Goal: Task Accomplishment & Management: Manage account settings

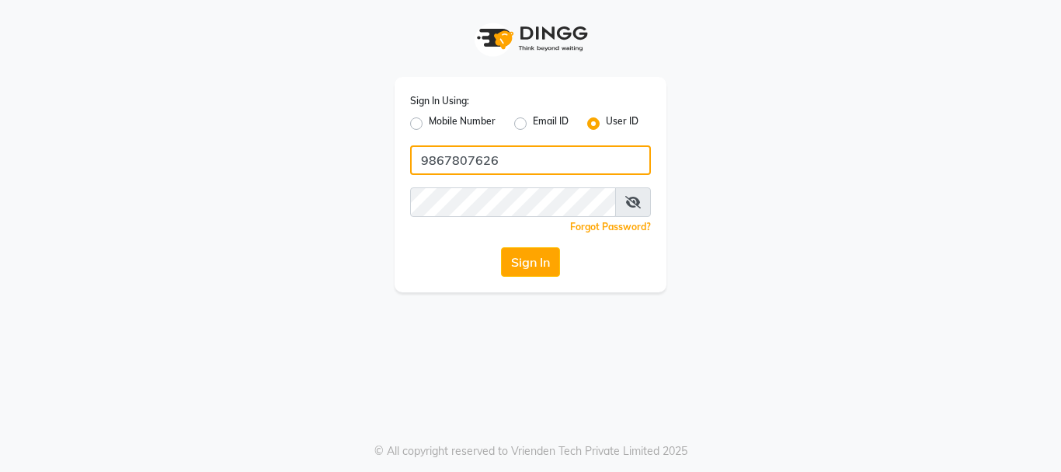
click at [543, 162] on input "9867807626" at bounding box center [530, 160] width 241 height 30
type input "evogue"
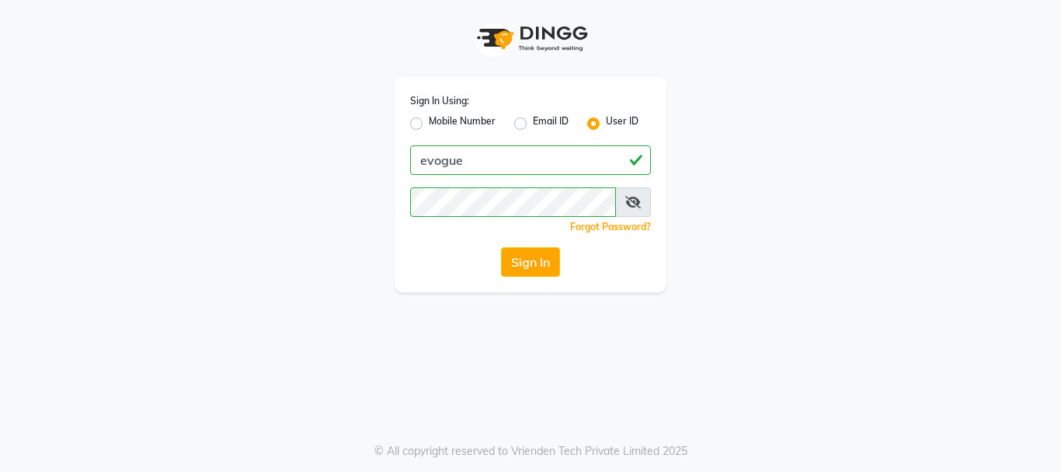
click at [631, 199] on icon at bounding box center [633, 202] width 16 height 12
click at [501, 247] on button "Sign In" at bounding box center [530, 262] width 59 height 30
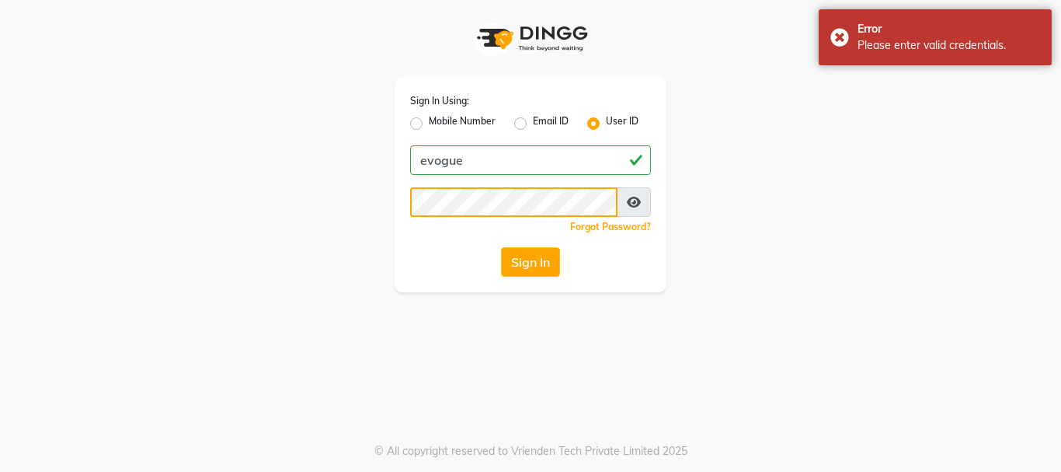
click at [501, 247] on button "Sign In" at bounding box center [530, 262] width 59 height 30
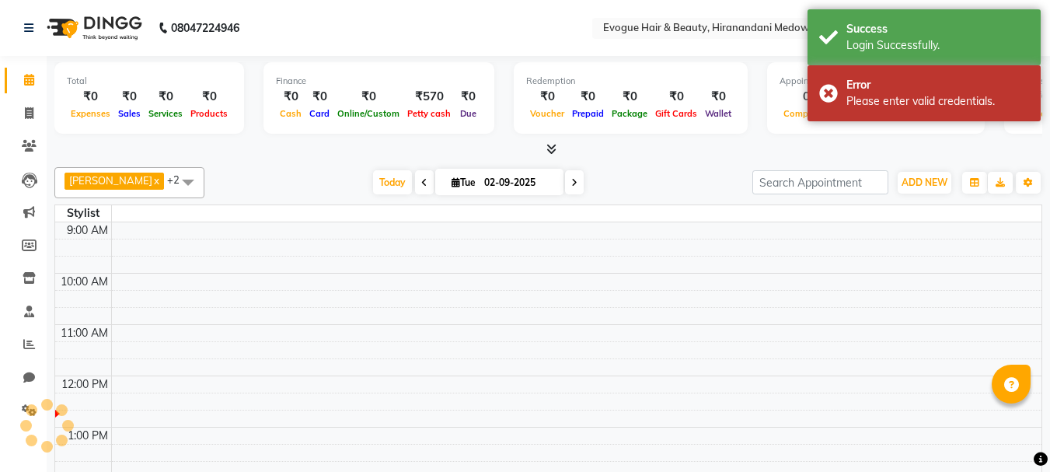
select select "en"
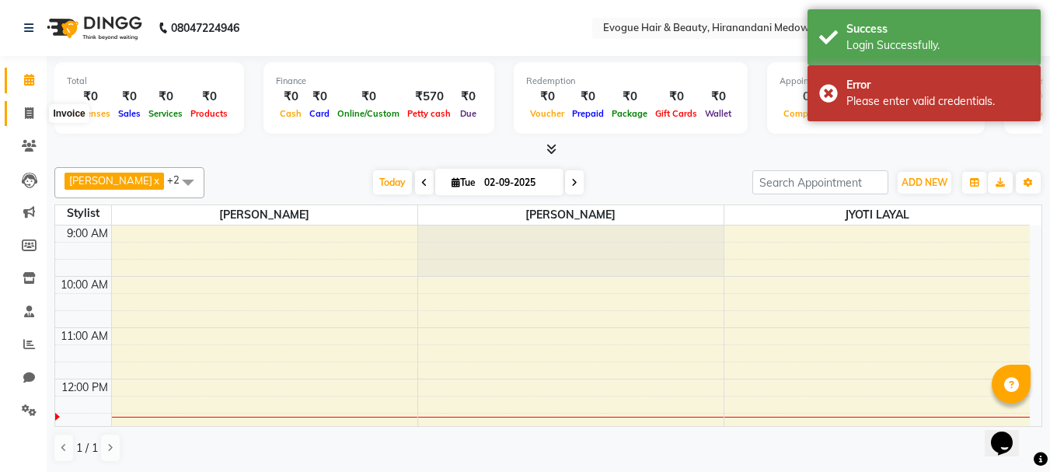
click at [28, 114] on icon at bounding box center [29, 113] width 9 height 12
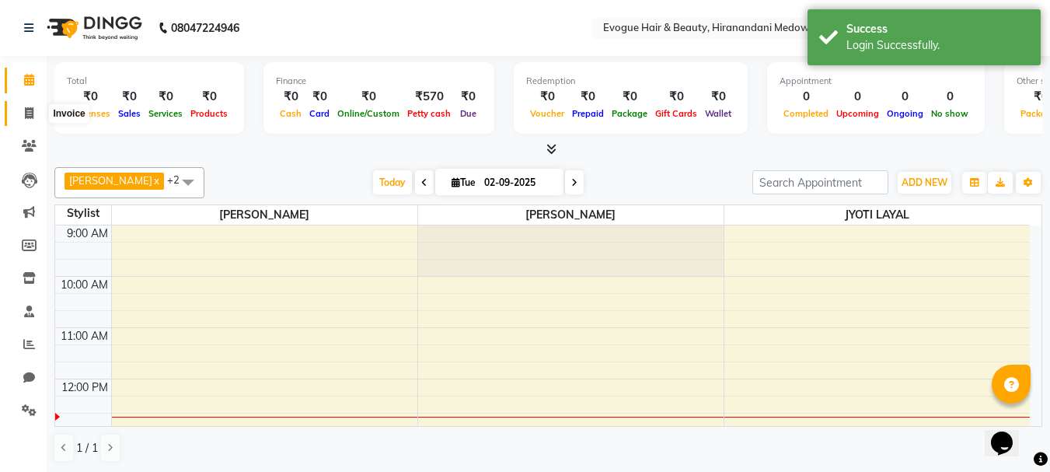
select select "service"
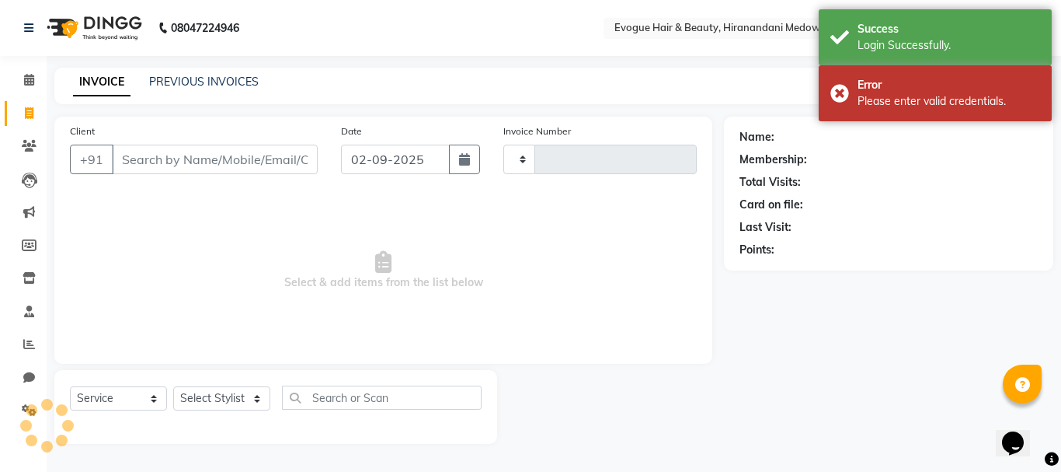
type input "0940"
select select "746"
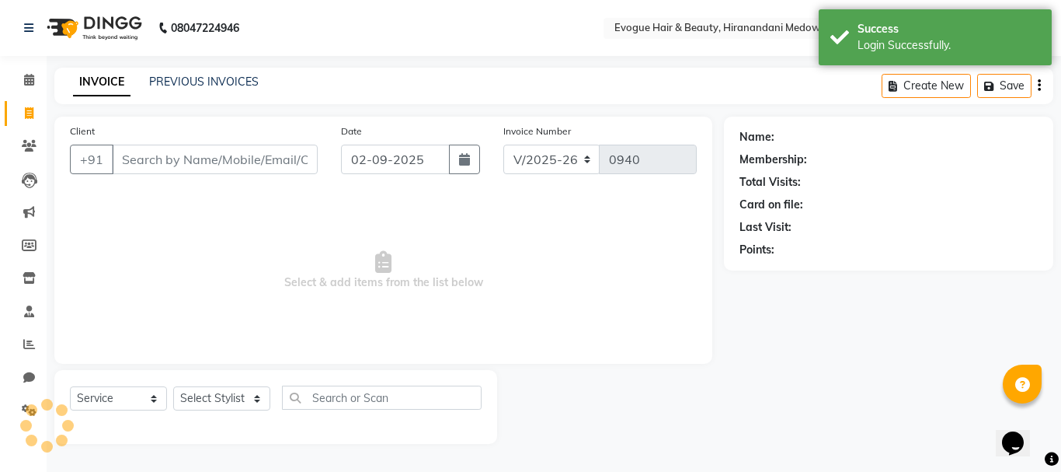
click at [140, 153] on input "Client" at bounding box center [215, 159] width 206 height 30
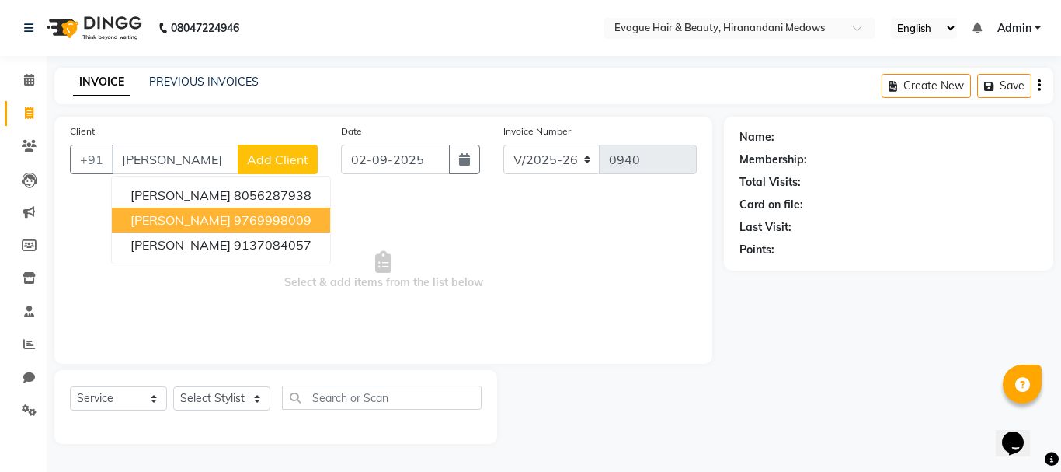
click at [187, 222] on span "[PERSON_NAME]" at bounding box center [181, 220] width 100 height 16
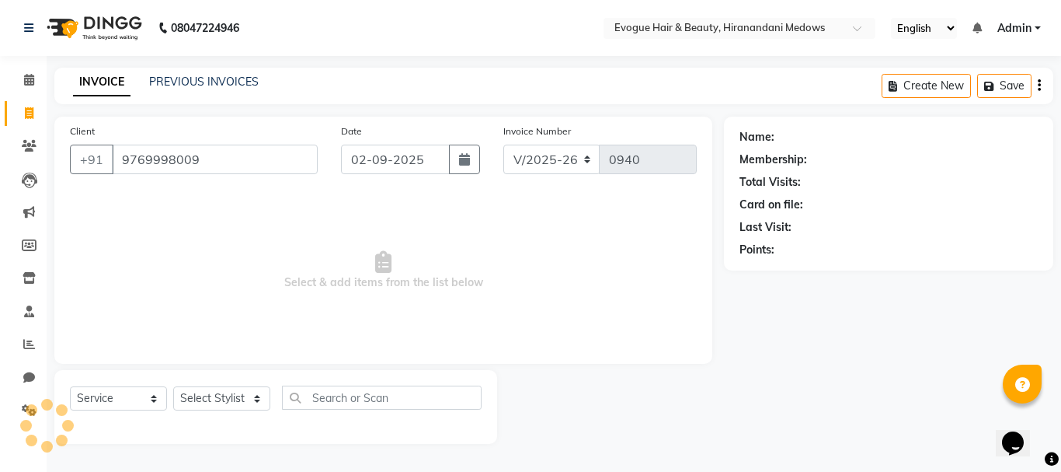
type input "9769998009"
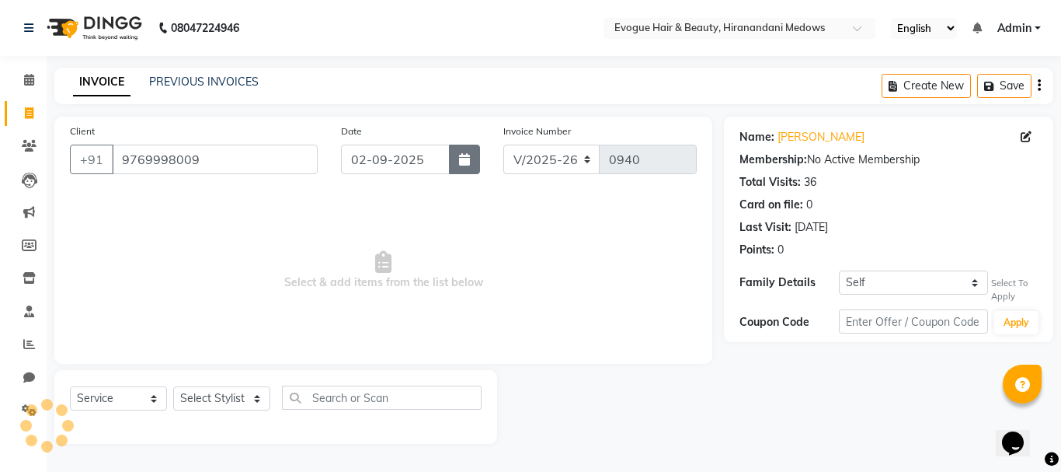
click at [475, 167] on button "button" at bounding box center [464, 159] width 31 height 30
select select "9"
select select "2025"
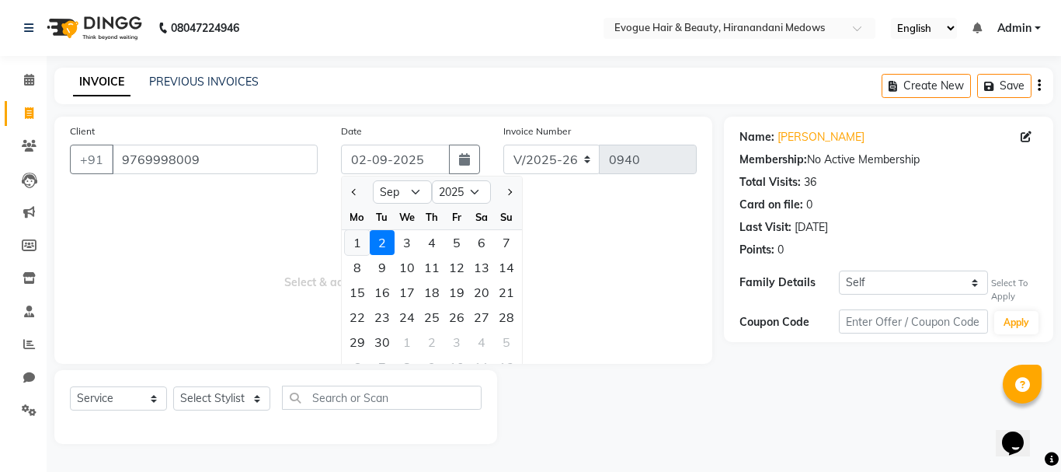
click at [357, 238] on div "1" at bounding box center [357, 242] width 25 height 25
type input "[DATE]"
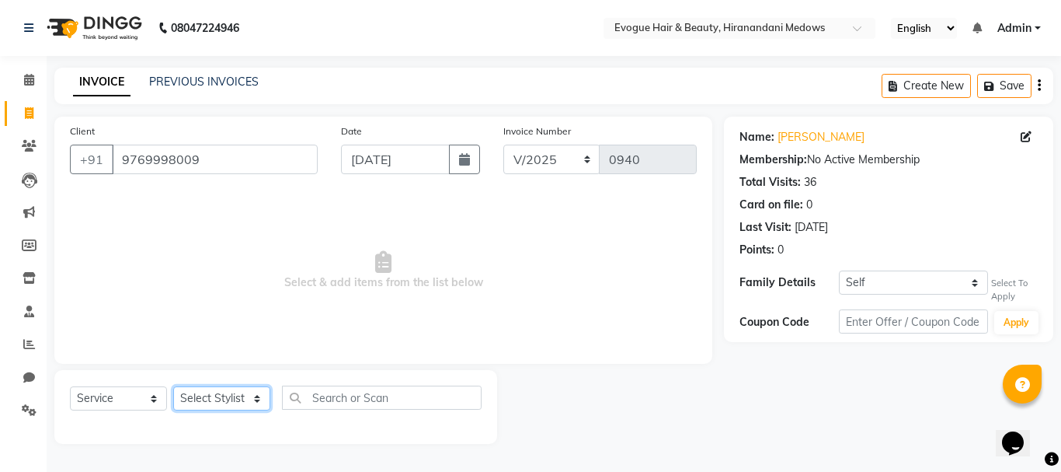
click at [188, 389] on select "Select Stylist [PERSON_NAME] [PERSON_NAME] Manager [PERSON_NAME] [PERSON_NAME] …" at bounding box center [221, 398] width 97 height 24
select select "11857"
click at [173, 386] on select "Select Stylist [PERSON_NAME] [PERSON_NAME] Manager [PERSON_NAME] [PERSON_NAME] …" at bounding box center [221, 398] width 97 height 24
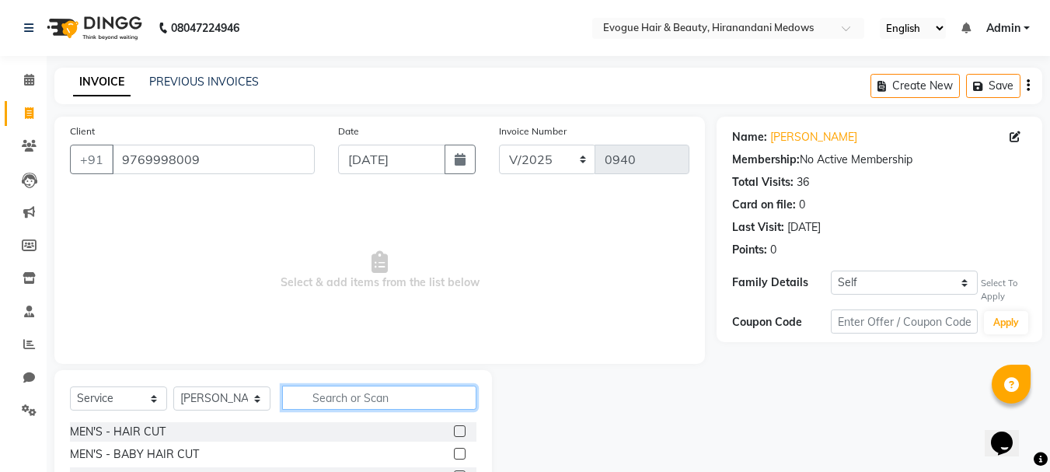
click at [373, 405] on input "text" at bounding box center [379, 397] width 194 height 24
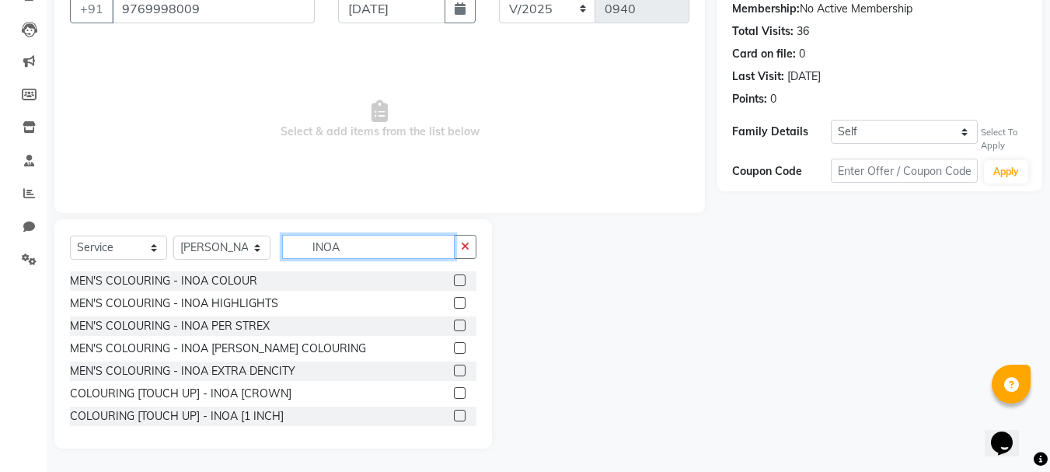
scroll to position [78, 0]
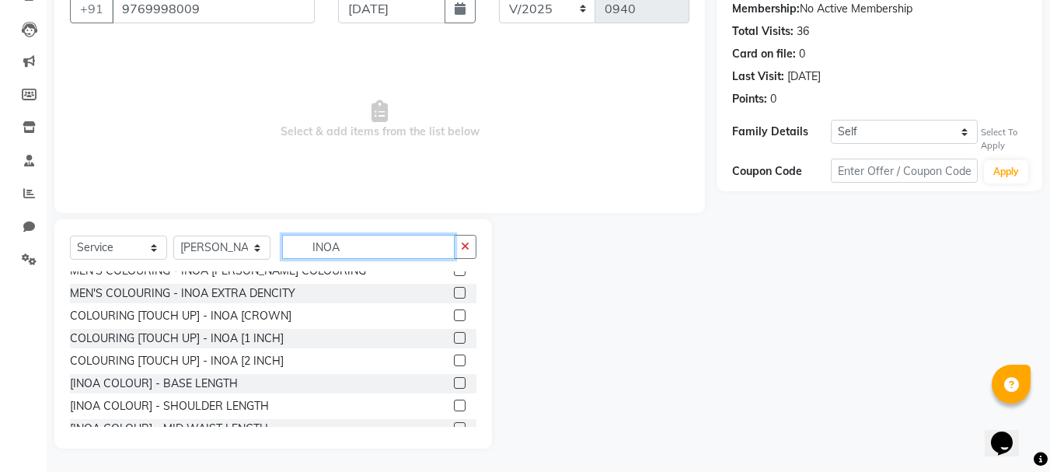
type input "INOA"
click at [454, 360] on label at bounding box center [460, 360] width 12 height 12
click at [454, 360] on input "checkbox" at bounding box center [459, 361] width 10 height 10
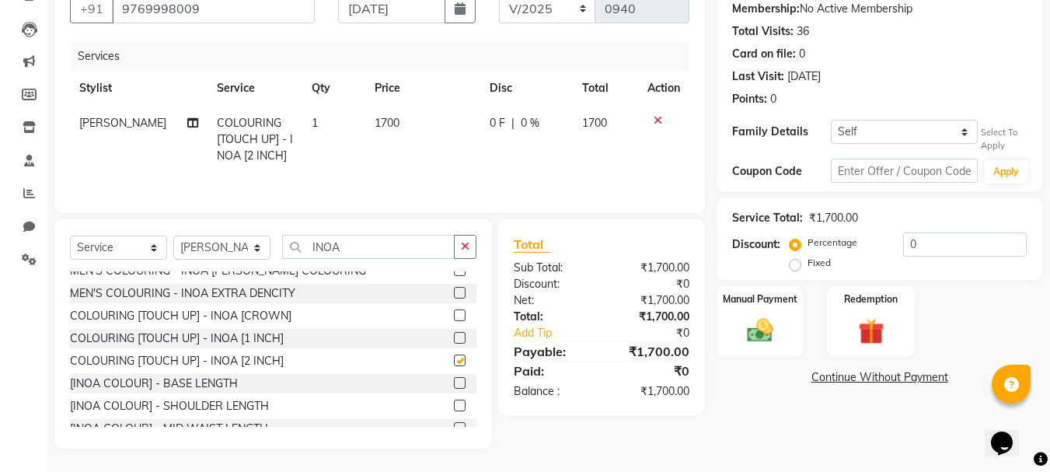
checkbox input "false"
click at [218, 243] on select "Select Stylist [PERSON_NAME] [PERSON_NAME] Manager [PERSON_NAME] [PERSON_NAME] …" at bounding box center [221, 247] width 97 height 24
select select "11856"
click at [173, 235] on select "Select Stylist [PERSON_NAME] [PERSON_NAME] Manager [PERSON_NAME] [PERSON_NAME] …" at bounding box center [221, 247] width 97 height 24
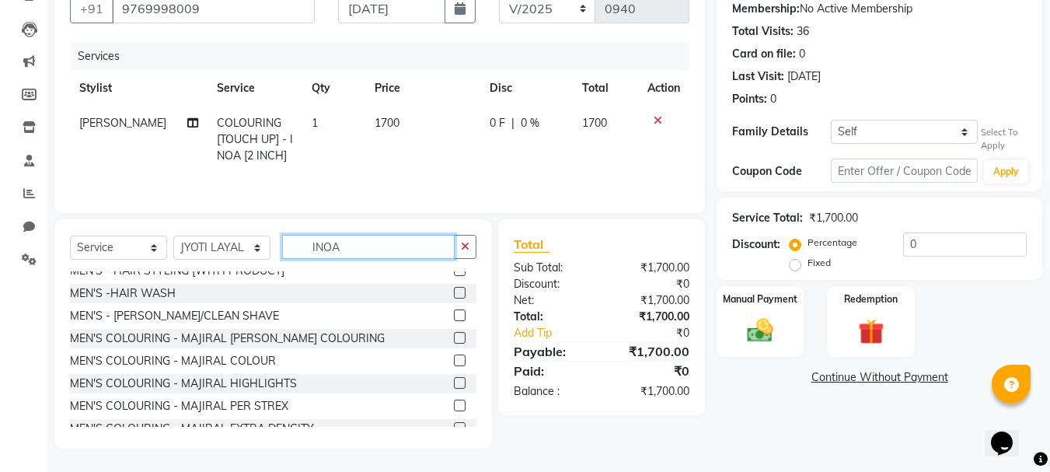
click at [359, 245] on input "INOA" at bounding box center [368, 247] width 172 height 24
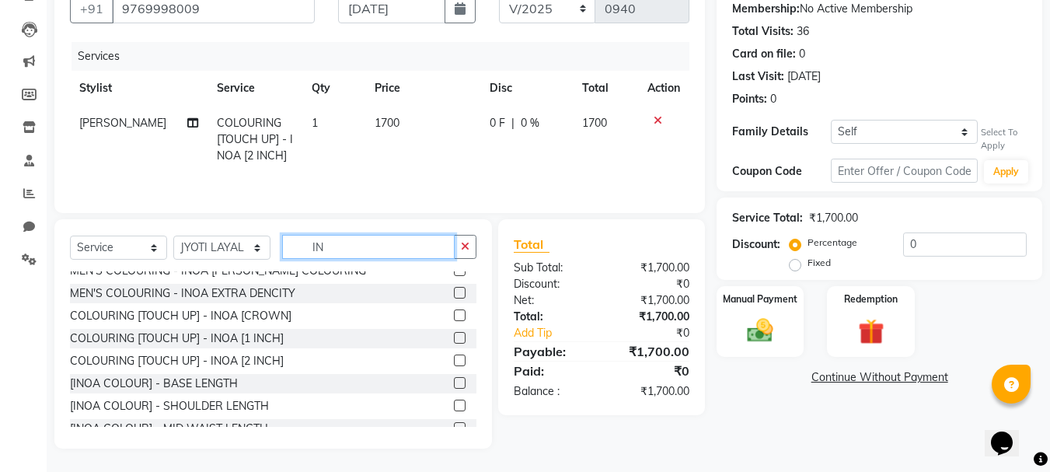
type input "I"
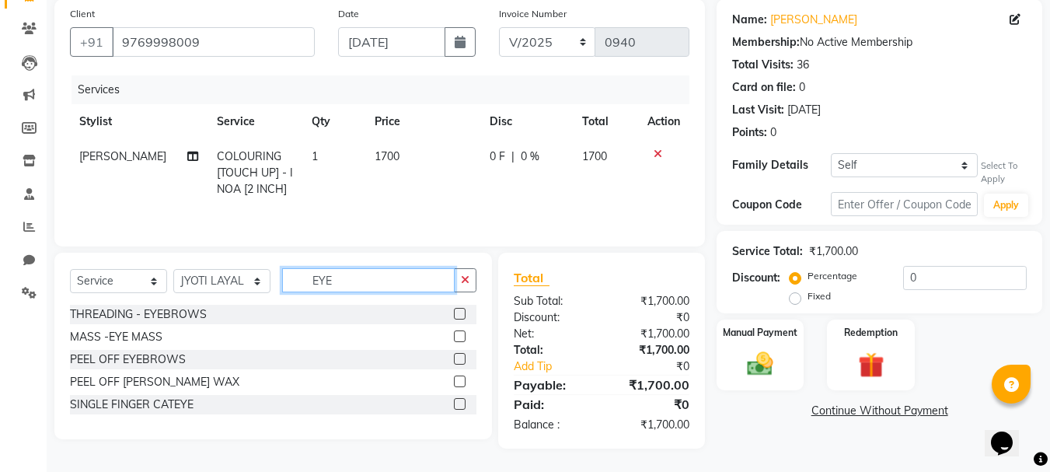
scroll to position [0, 0]
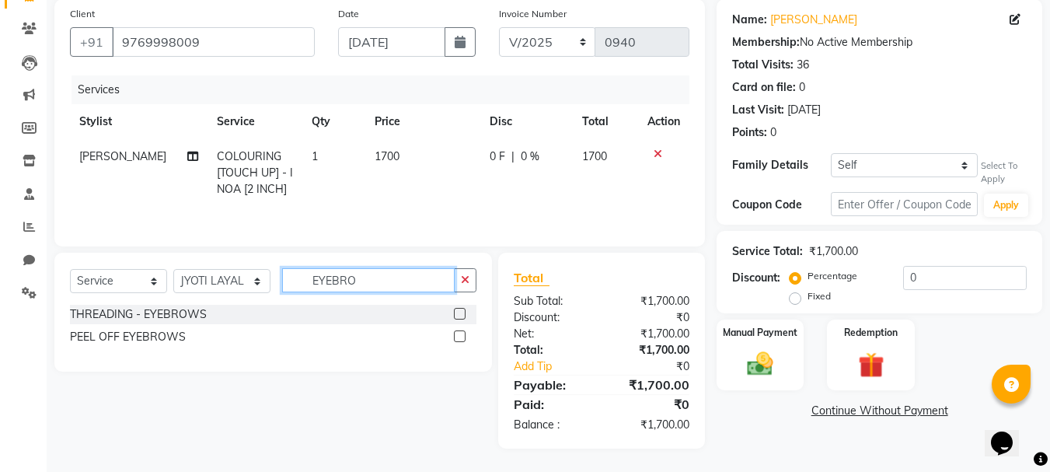
type input "EYEBRO"
click at [455, 338] on label at bounding box center [460, 336] width 12 height 12
click at [455, 338] on input "checkbox" at bounding box center [459, 337] width 10 height 10
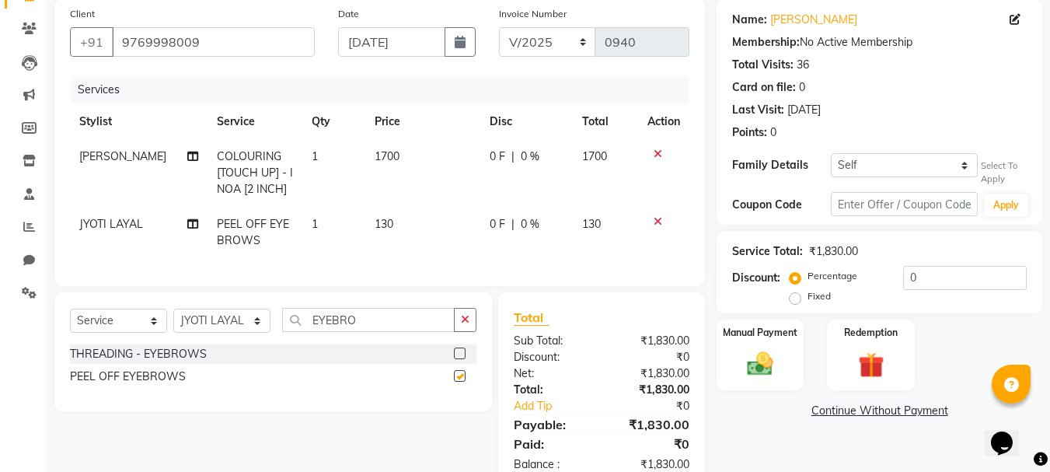
checkbox input "false"
click at [385, 332] on input "EYEBRO" at bounding box center [368, 320] width 172 height 24
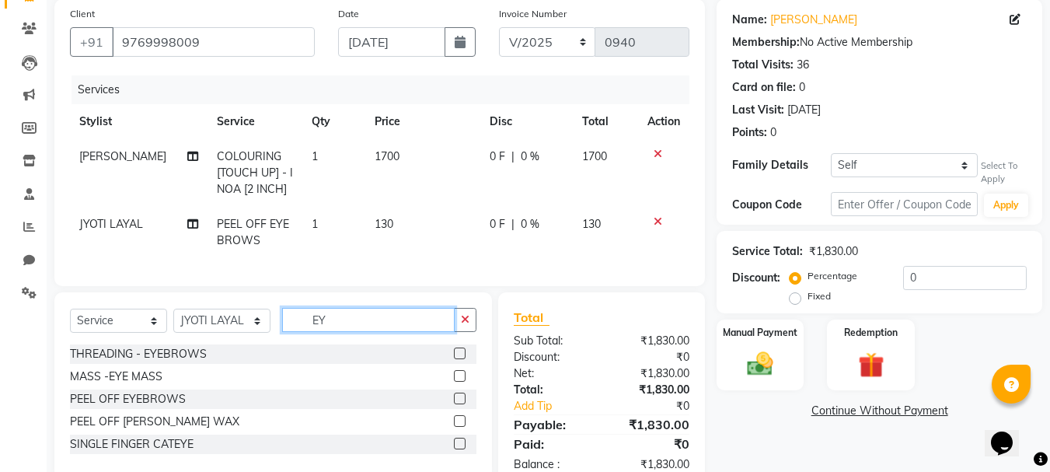
type input "E"
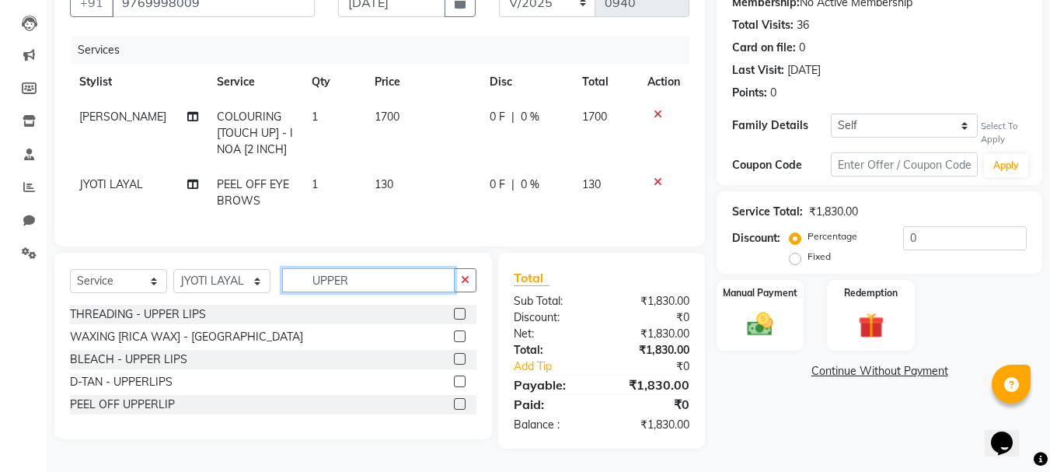
scroll to position [169, 0]
type input "UPPER"
click at [460, 402] on label at bounding box center [460, 404] width 12 height 12
click at [460, 402] on input "checkbox" at bounding box center [459, 404] width 10 height 10
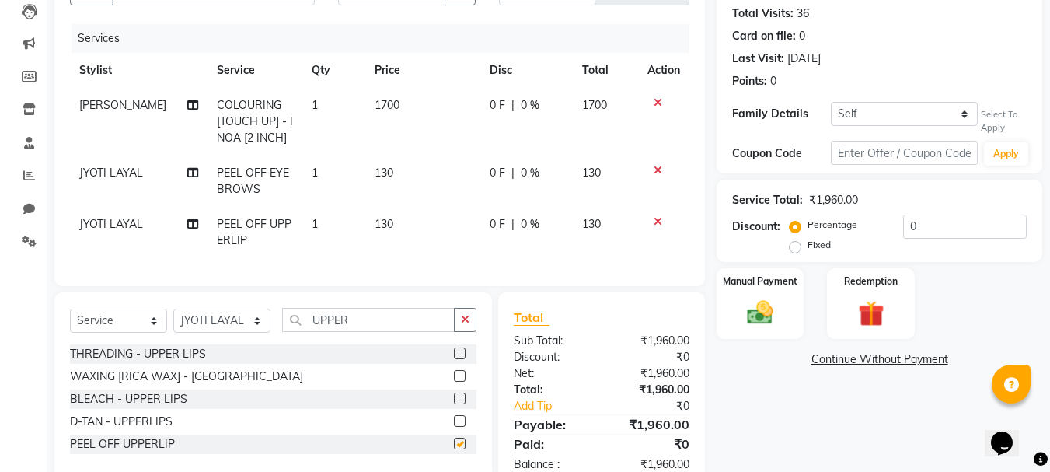
checkbox input "false"
click at [753, 305] on img at bounding box center [760, 313] width 44 height 31
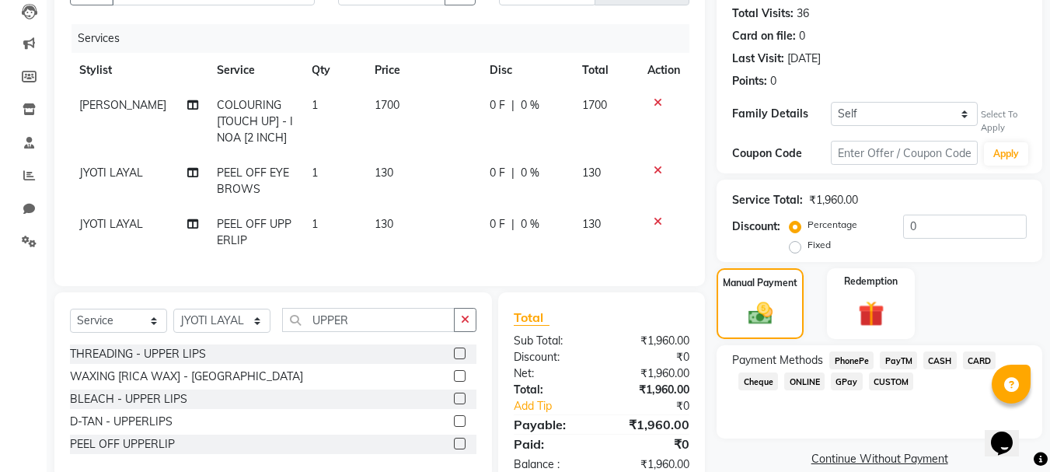
click at [806, 379] on span "ONLINE" at bounding box center [804, 381] width 40 height 18
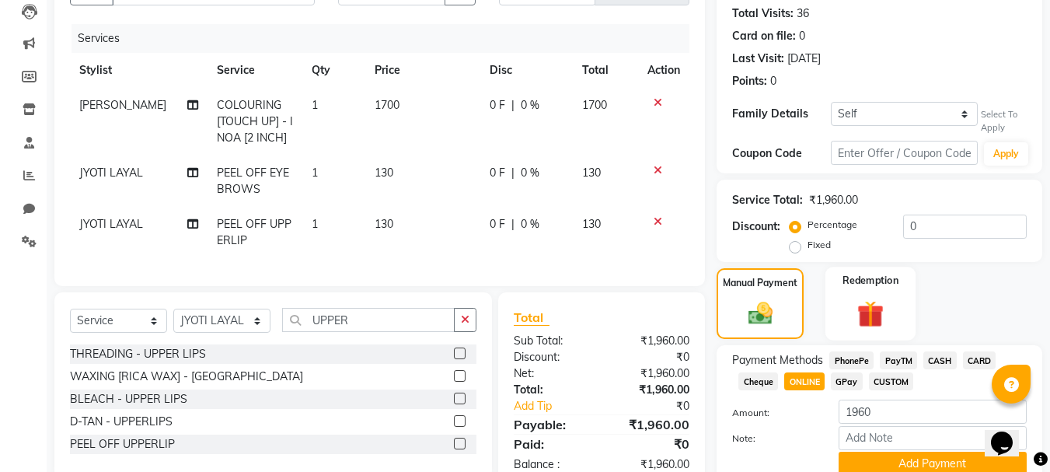
click at [886, 315] on img at bounding box center [870, 314] width 44 height 33
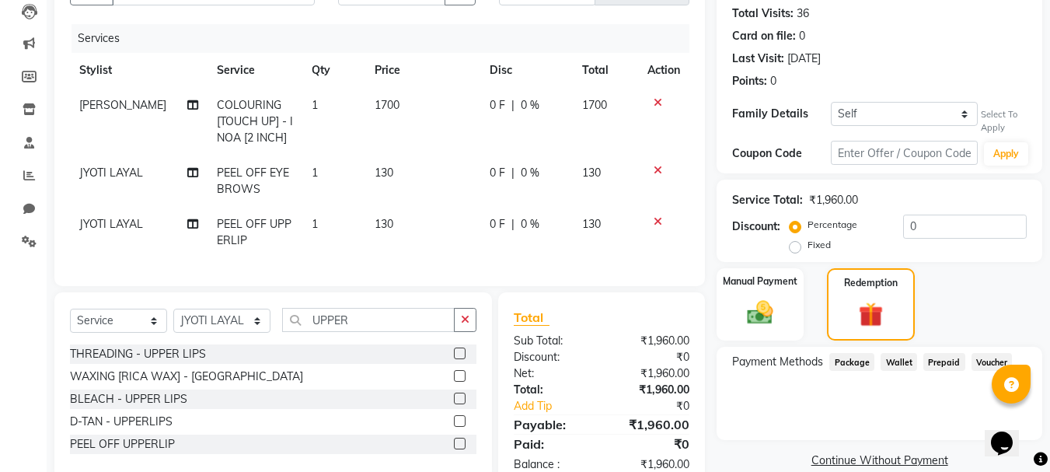
click at [938, 357] on span "Prepaid" at bounding box center [944, 362] width 42 height 18
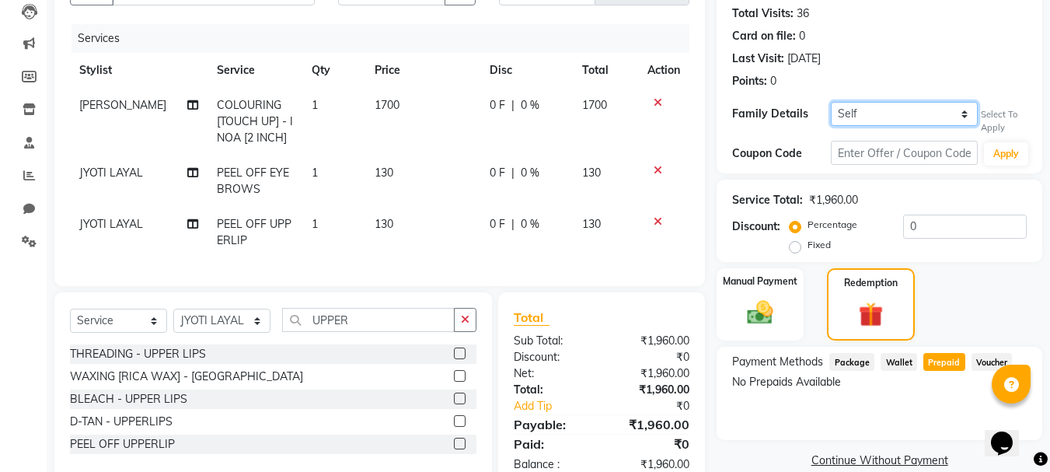
click at [938, 122] on select "Self [PERSON_NAME]" at bounding box center [903, 114] width 147 height 24
select select "1140393"
click at [830, 102] on select "Self [PERSON_NAME]" at bounding box center [903, 114] width 147 height 24
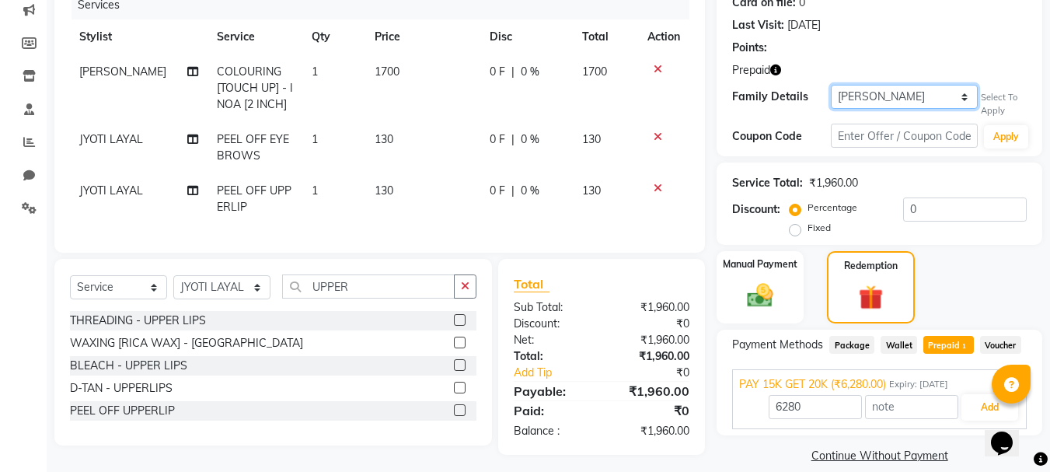
scroll to position [221, 0]
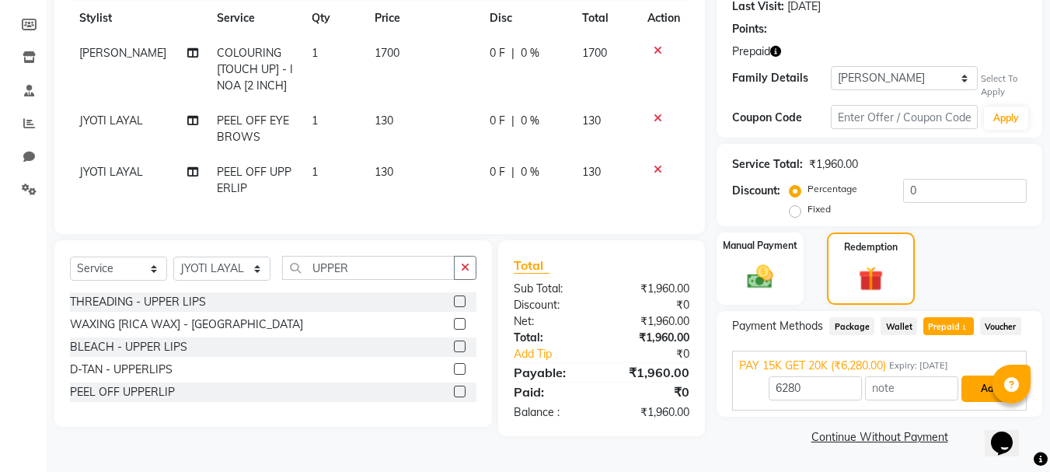
click at [968, 383] on button "Add" at bounding box center [989, 388] width 57 height 26
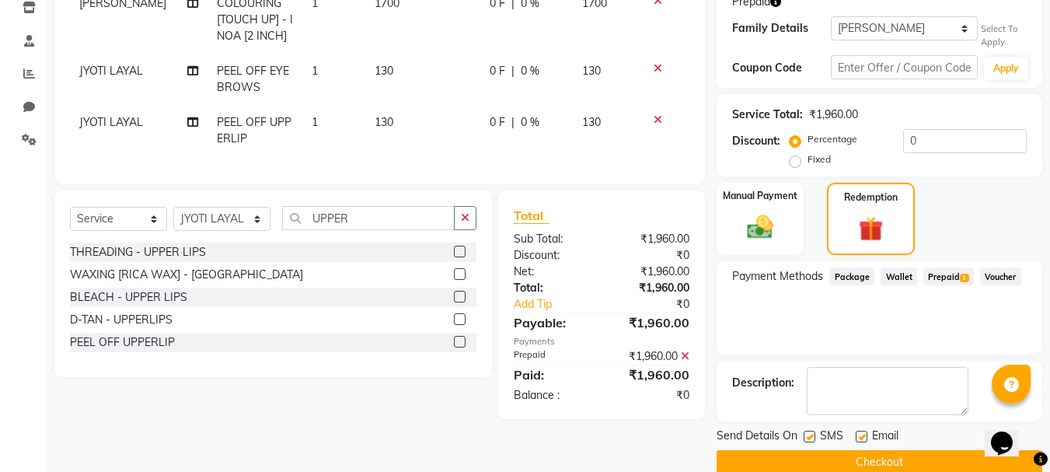
scroll to position [296, 0]
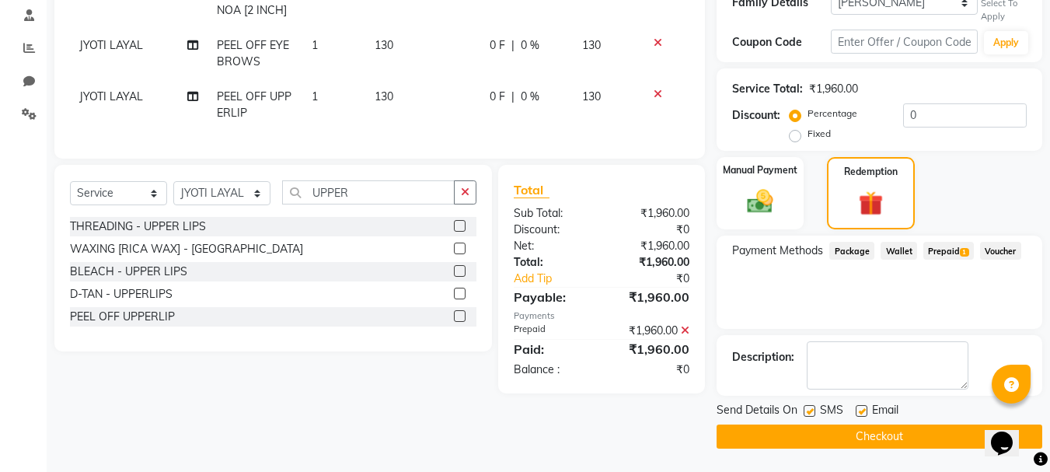
click at [830, 430] on button "Checkout" at bounding box center [879, 436] width 326 height 24
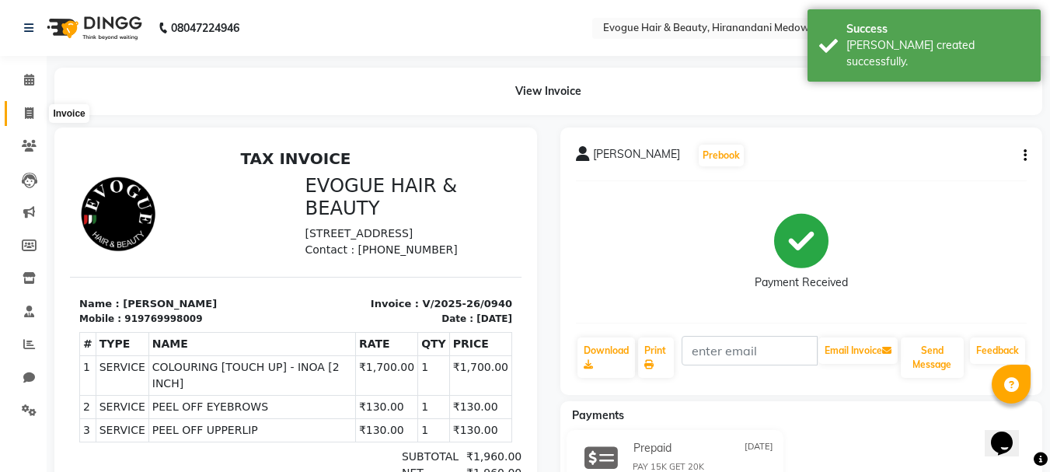
click at [19, 114] on span at bounding box center [29, 114] width 27 height 18
select select "service"
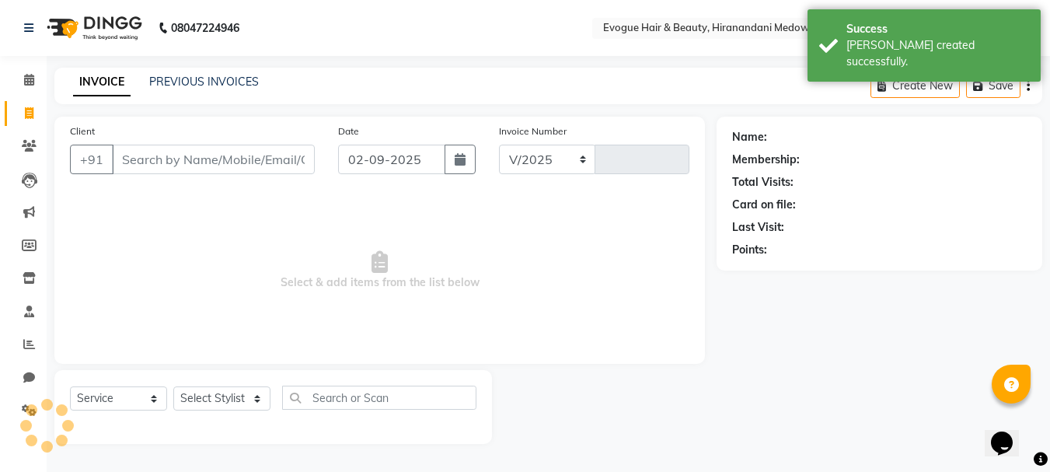
select select "746"
type input "0941"
click at [30, 77] on icon at bounding box center [29, 80] width 10 height 12
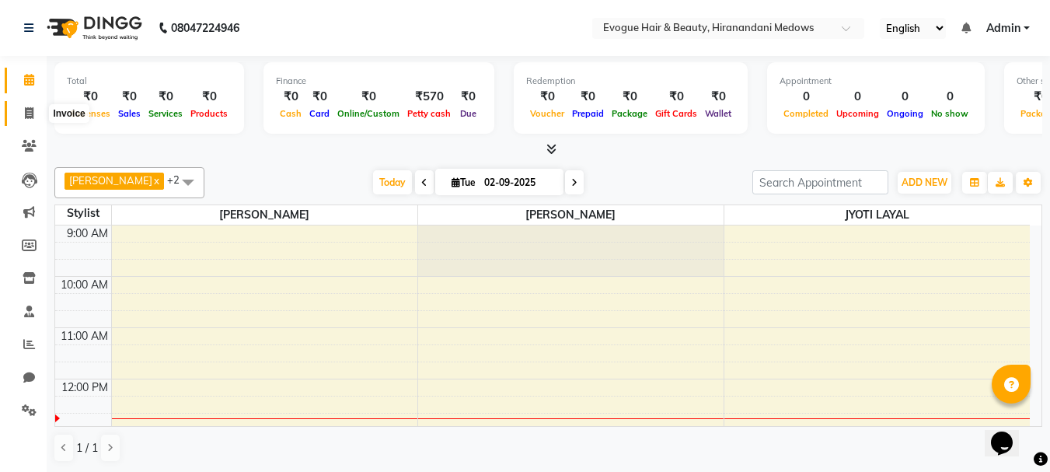
click at [26, 113] on icon at bounding box center [29, 113] width 9 height 12
select select "service"
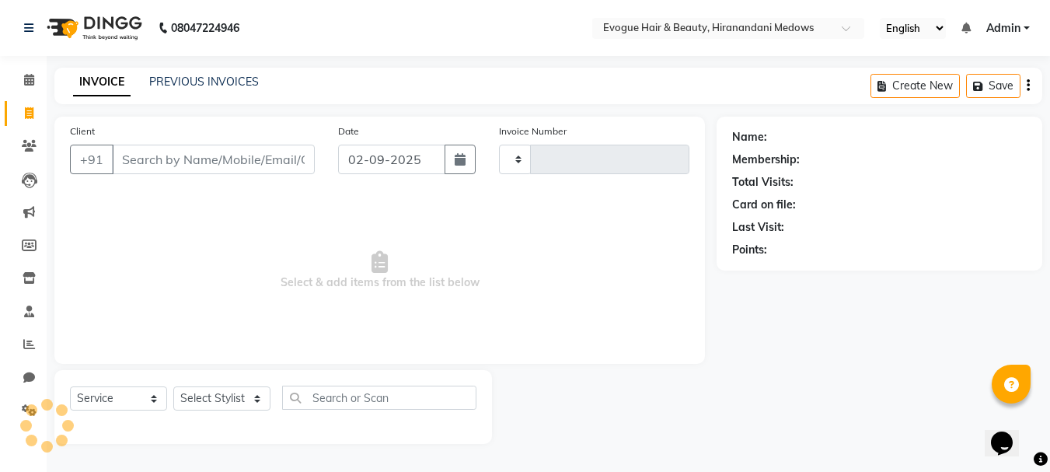
type input "0941"
select select "746"
click at [207, 165] on input "Client" at bounding box center [215, 159] width 206 height 30
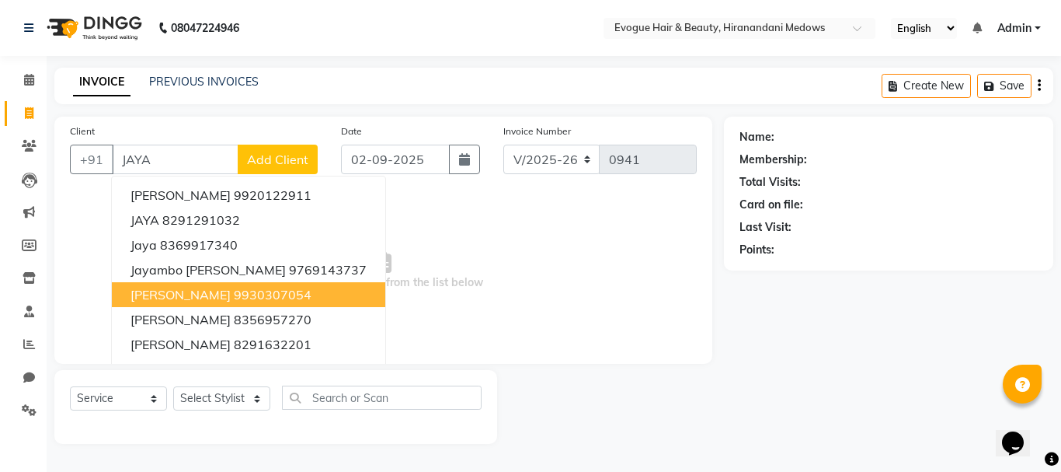
click at [234, 293] on ngb-highlight "9930307054" at bounding box center [273, 295] width 78 height 16
type input "9930307054"
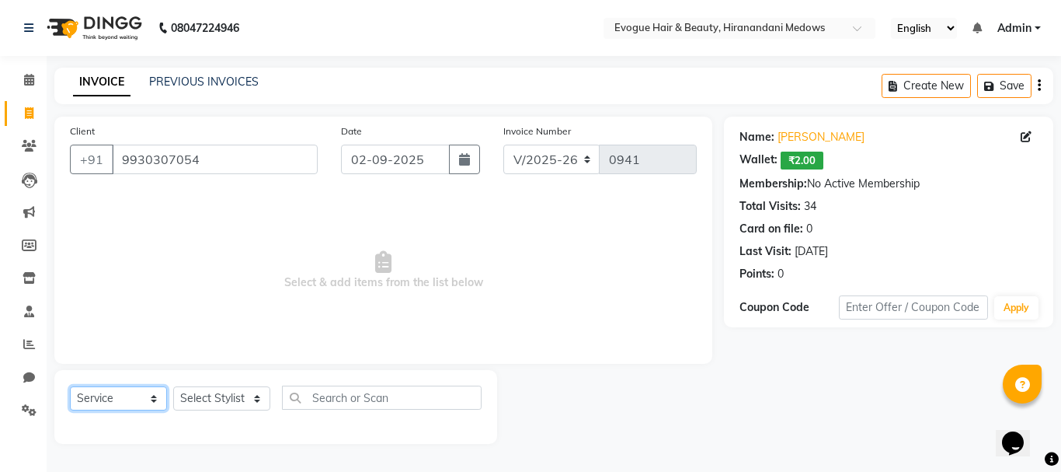
click at [120, 396] on select "Select Service Product Membership Package Voucher Prepaid Gift Card" at bounding box center [118, 398] width 97 height 24
select select "P"
click at [70, 386] on select "Select Service Product Membership Package Voucher Prepaid Gift Card" at bounding box center [118, 398] width 97 height 24
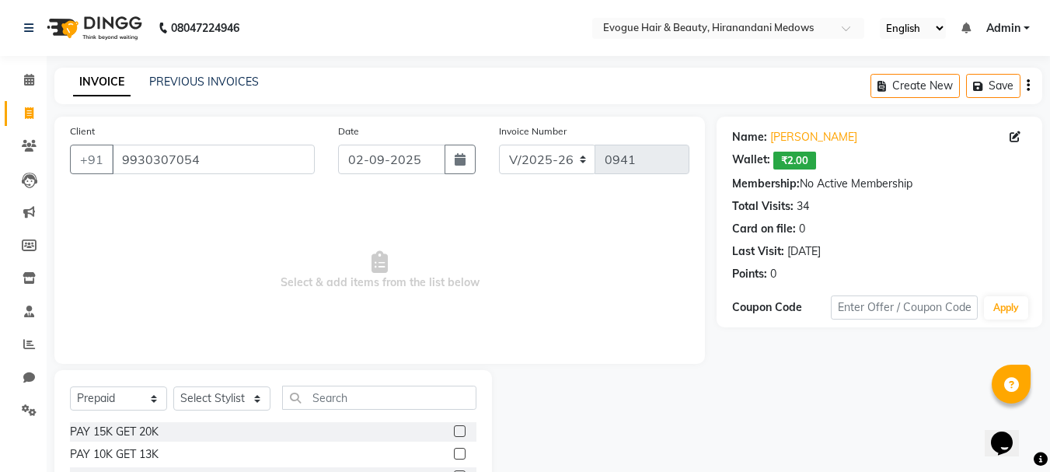
click at [461, 429] on label at bounding box center [460, 431] width 12 height 12
click at [461, 429] on input "checkbox" at bounding box center [459, 431] width 10 height 10
checkbox input "false"
click at [251, 398] on select "Select Stylist [PERSON_NAME] [PERSON_NAME] Manager [PERSON_NAME] [PERSON_NAME] …" at bounding box center [221, 398] width 97 height 24
select select "11857"
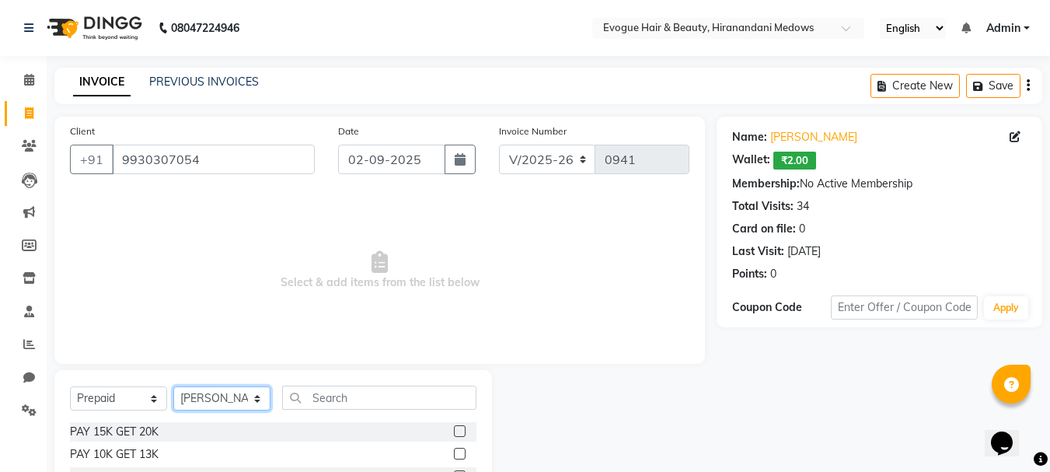
click at [173, 386] on select "Select Stylist [PERSON_NAME] [PERSON_NAME] Manager [PERSON_NAME] [PERSON_NAME] …" at bounding box center [221, 398] width 97 height 24
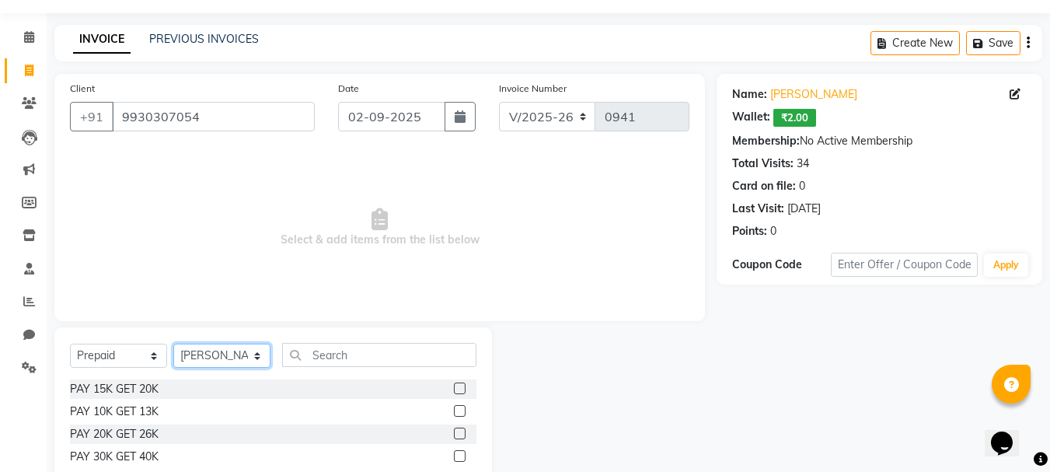
scroll to position [78, 0]
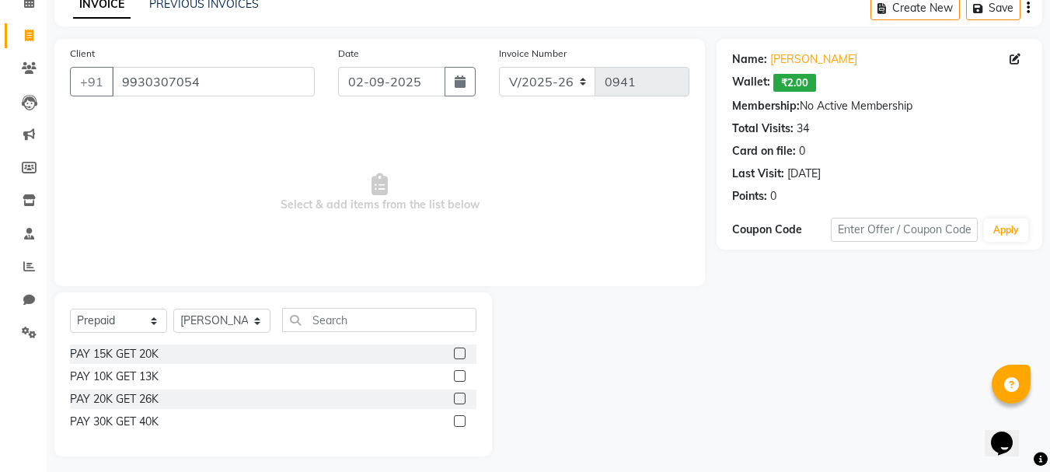
click at [459, 353] on label at bounding box center [460, 353] width 12 height 12
click at [459, 353] on input "checkbox" at bounding box center [459, 354] width 10 height 10
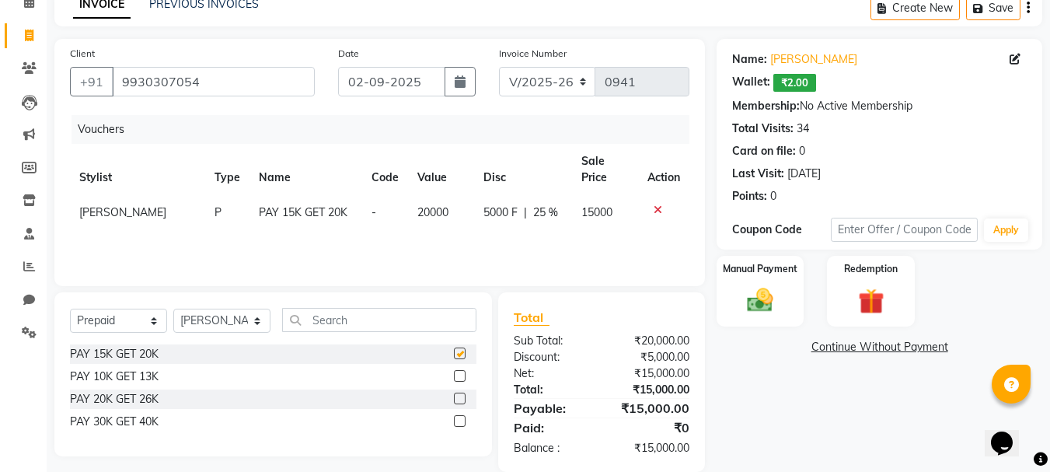
checkbox input "false"
click at [769, 301] on img at bounding box center [760, 300] width 44 height 31
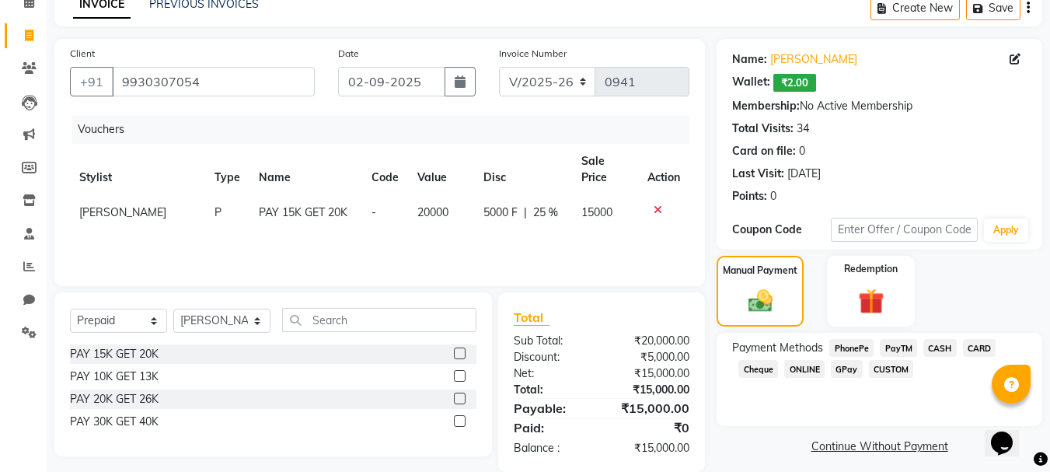
click at [809, 369] on span "ONLINE" at bounding box center [804, 369] width 40 height 18
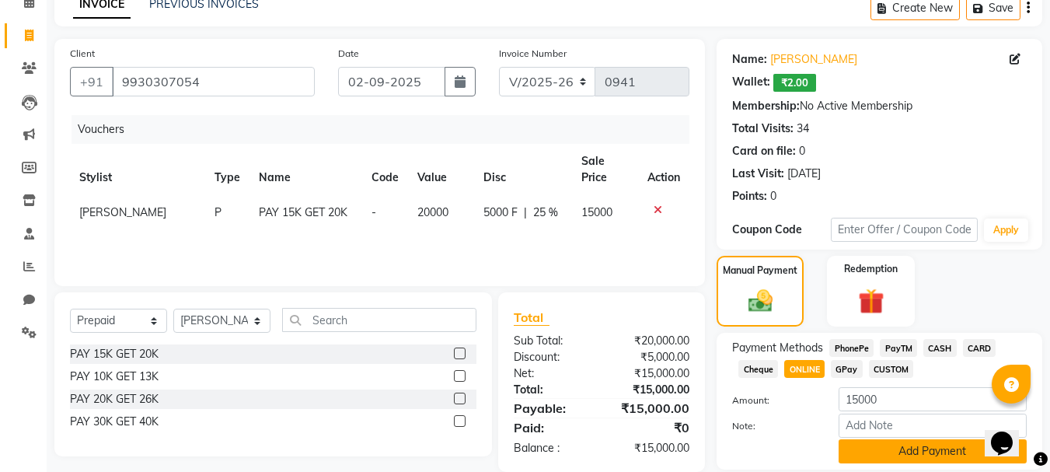
click at [863, 456] on button "Add Payment" at bounding box center [932, 451] width 188 height 24
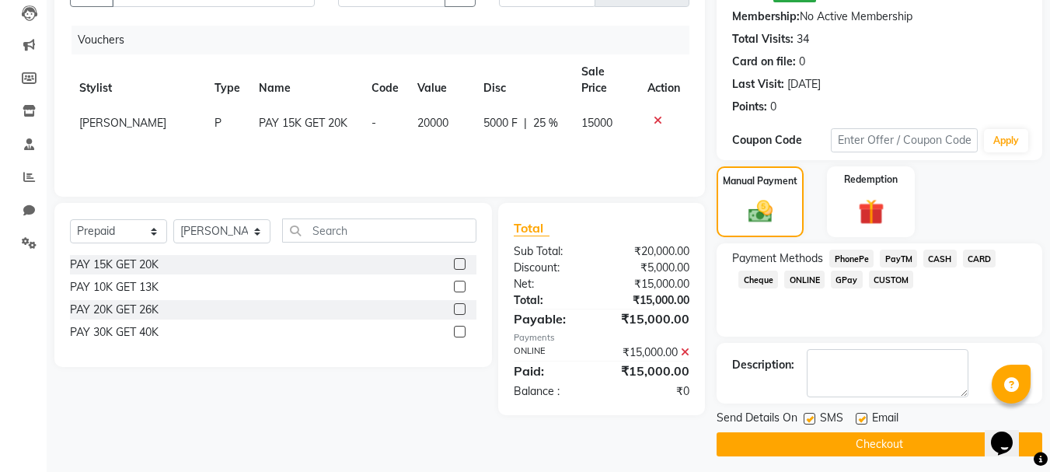
scroll to position [175, 0]
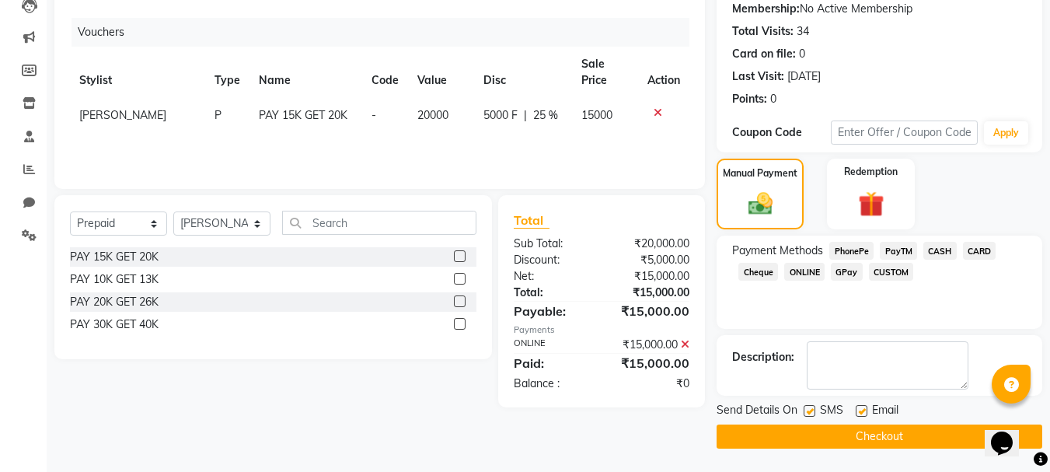
click at [859, 428] on button "Checkout" at bounding box center [879, 436] width 326 height 24
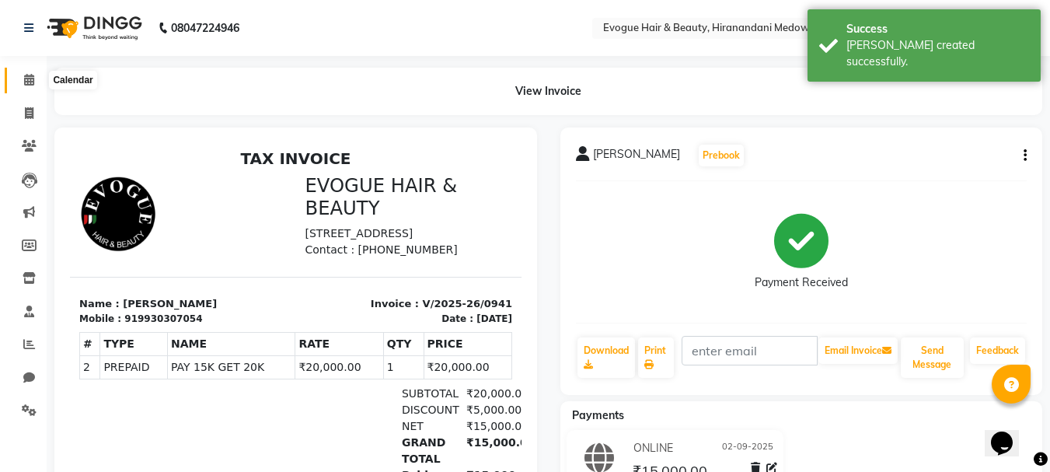
click at [26, 81] on icon at bounding box center [29, 80] width 10 height 12
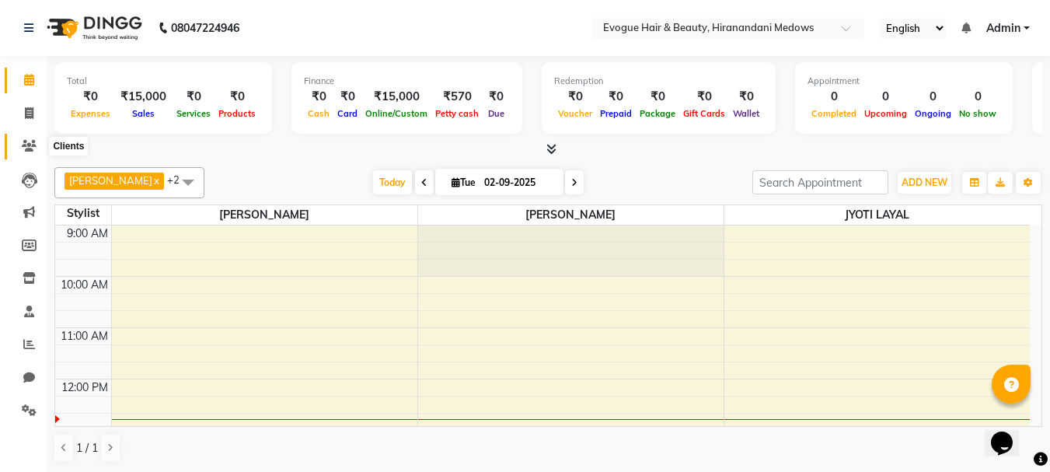
click at [22, 142] on icon at bounding box center [29, 146] width 15 height 12
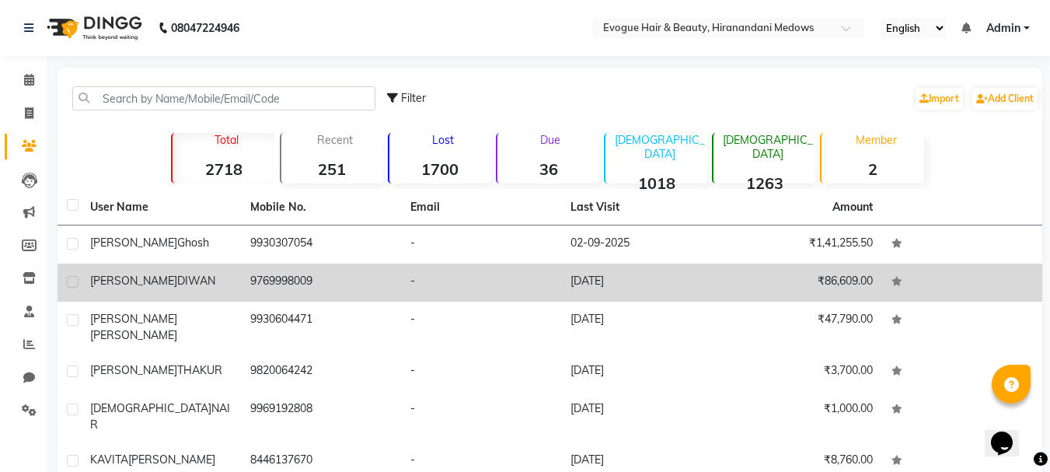
click at [152, 289] on td "[PERSON_NAME]" at bounding box center [161, 282] width 160 height 38
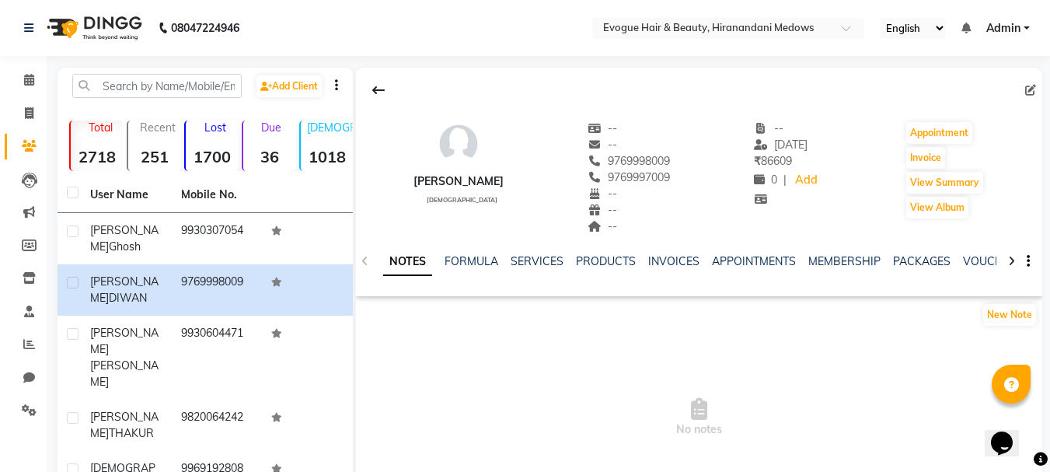
click at [1012, 260] on icon at bounding box center [1011, 261] width 7 height 11
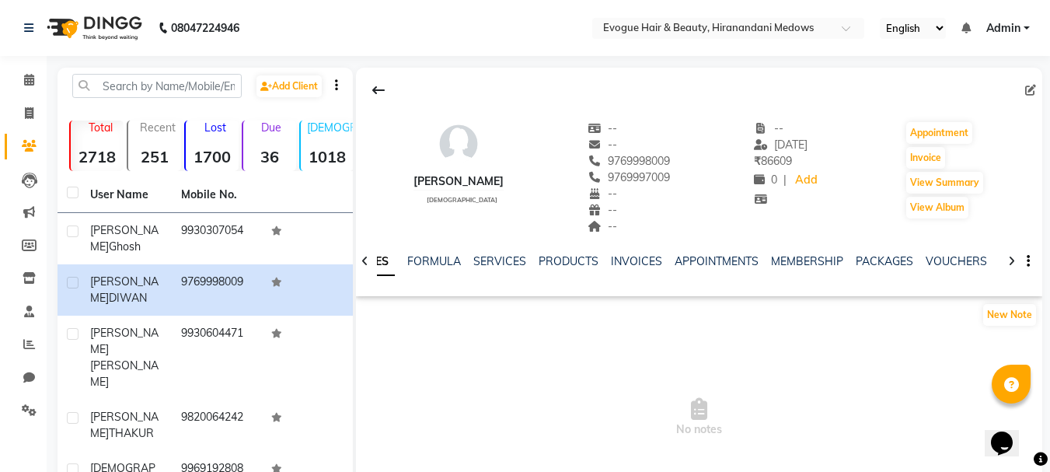
click at [1012, 260] on icon at bounding box center [1011, 261] width 7 height 11
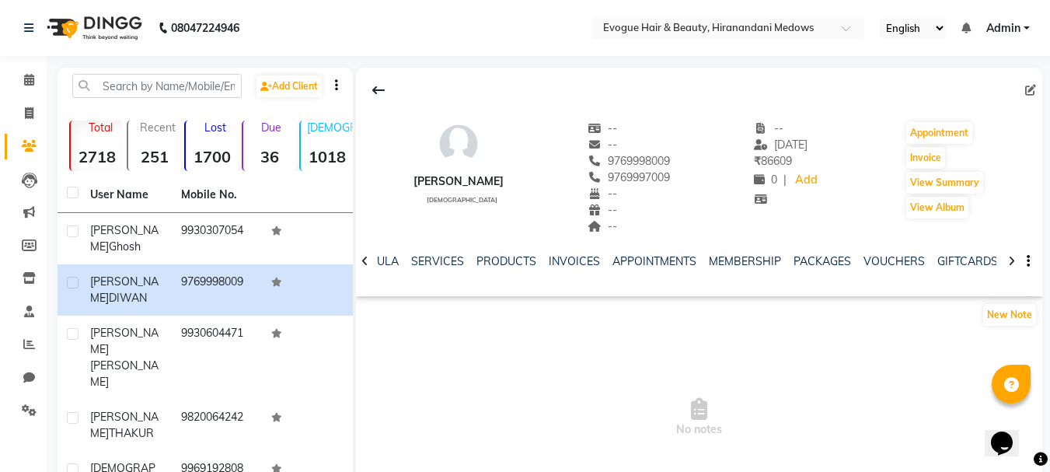
click at [1012, 260] on icon at bounding box center [1011, 261] width 7 height 11
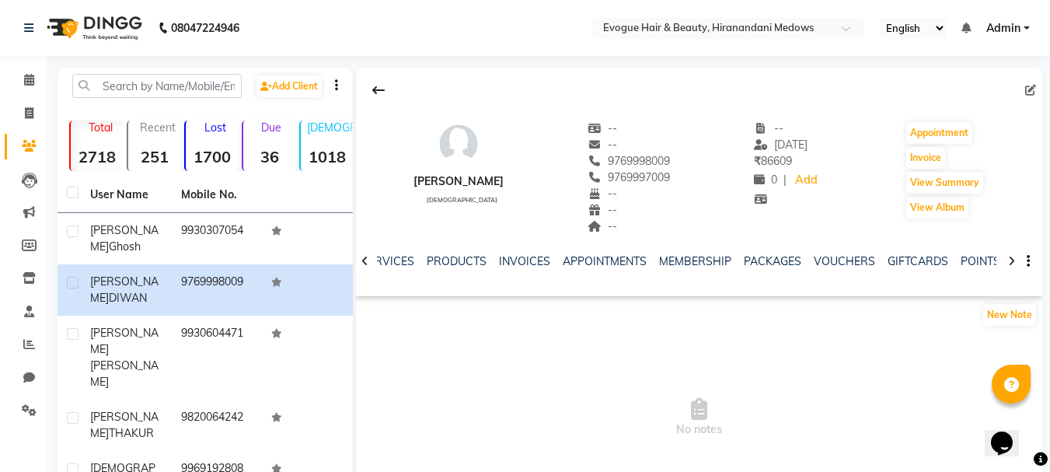
click at [1012, 260] on icon at bounding box center [1011, 261] width 7 height 11
click at [1012, 260] on div "NOTES FORMULA SERVICES PRODUCTS INVOICES APPOINTMENTS MEMBERSHIP PACKAGES VOUCH…" at bounding box center [699, 262] width 686 height 54
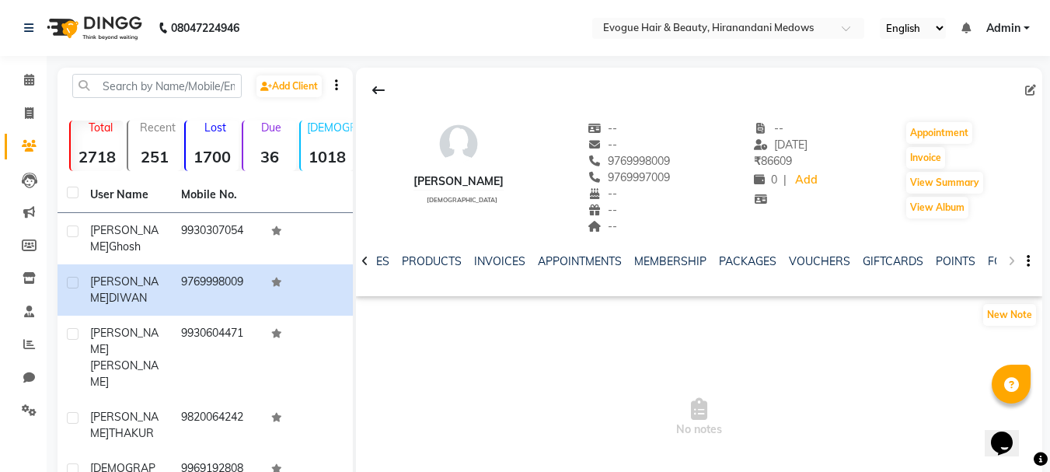
click at [1012, 260] on div "NOTES FORMULA SERVICES PRODUCTS INVOICES APPOINTMENTS MEMBERSHIP PACKAGES VOUCH…" at bounding box center [699, 262] width 686 height 54
click at [728, 255] on link "PACKAGES" at bounding box center [747, 261] width 57 height 14
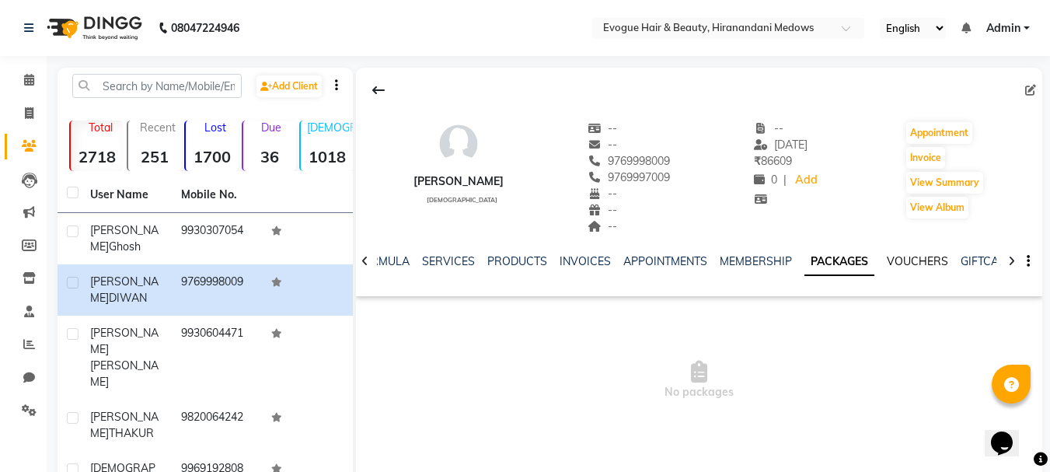
click at [900, 255] on link "VOUCHERS" at bounding box center [916, 261] width 61 height 14
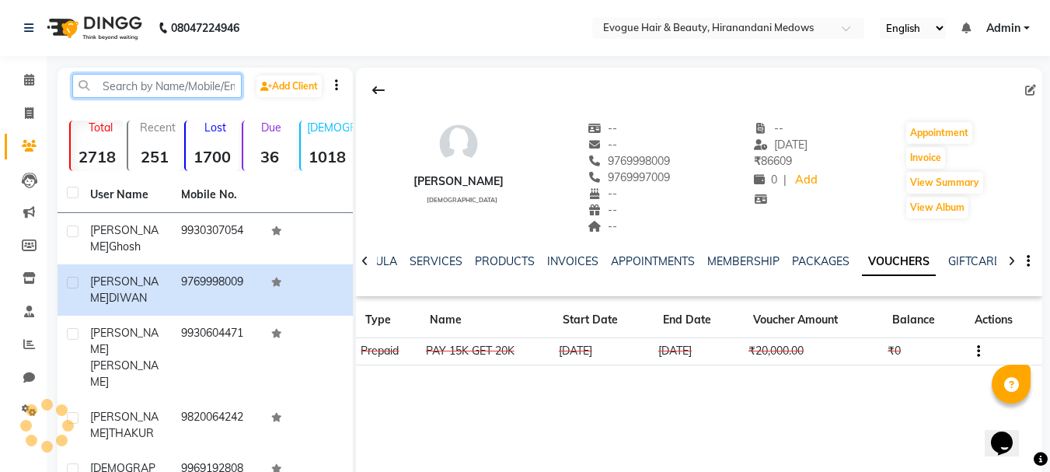
click at [162, 82] on input "text" at bounding box center [156, 86] width 169 height 24
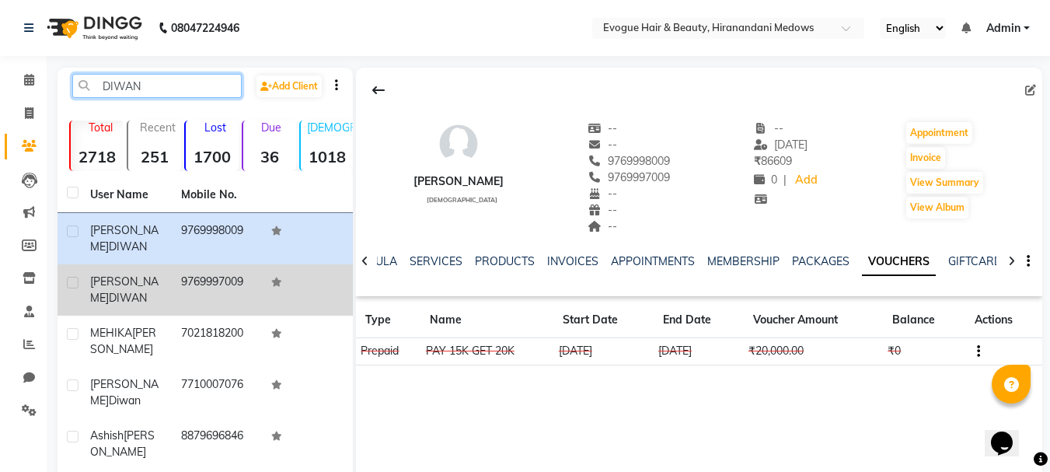
type input "DIWAN"
click at [159, 308] on td "[PERSON_NAME]" at bounding box center [126, 289] width 91 height 51
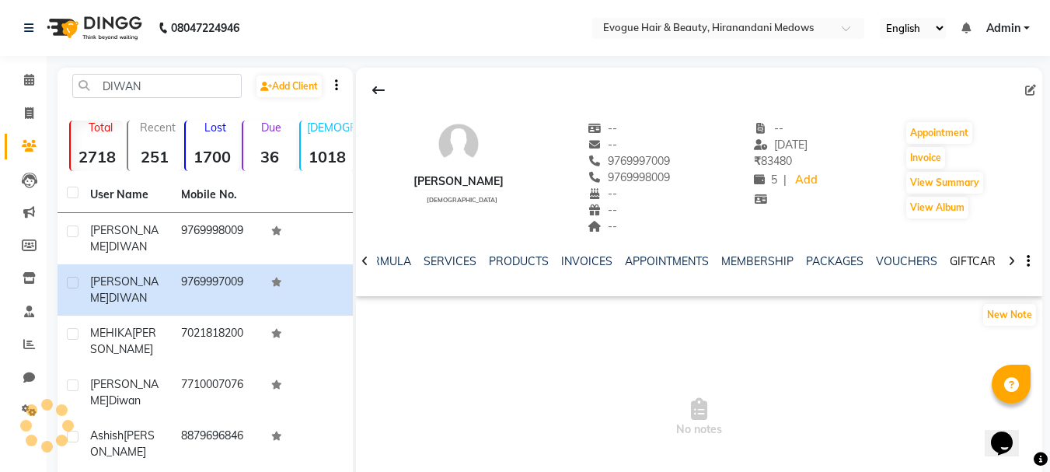
click at [949, 256] on link "GIFTCARDS" at bounding box center [979, 261] width 61 height 14
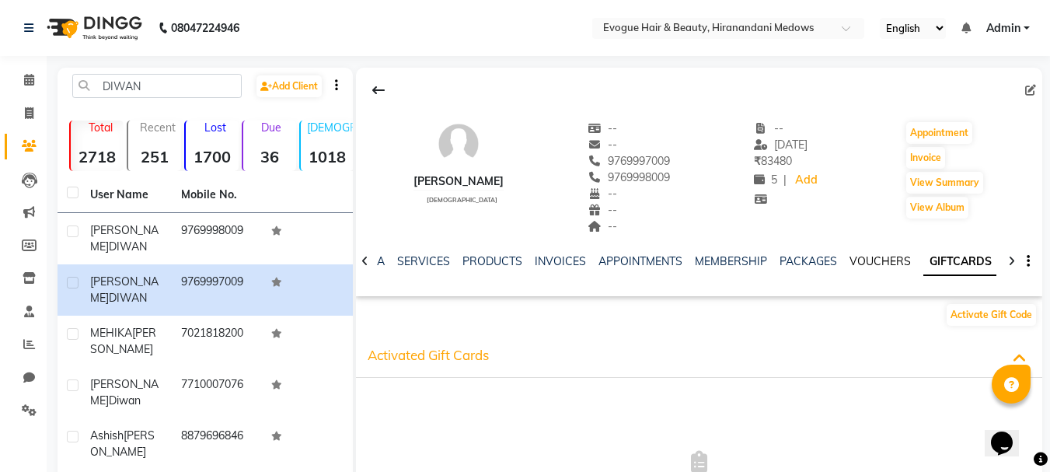
click at [879, 266] on link "VOUCHERS" at bounding box center [879, 261] width 61 height 14
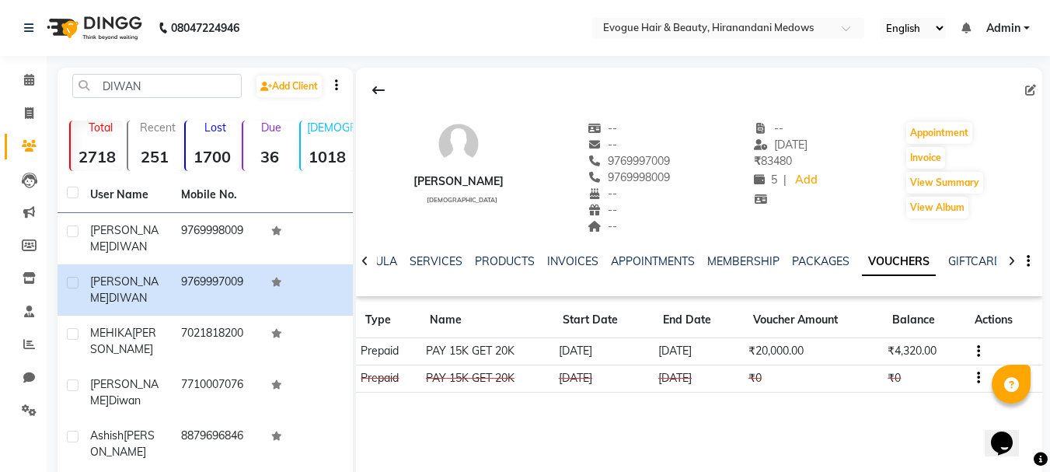
click at [975, 350] on button "button" at bounding box center [974, 351] width 9 height 16
click at [892, 339] on td "Redemption History" at bounding box center [905, 331] width 97 height 18
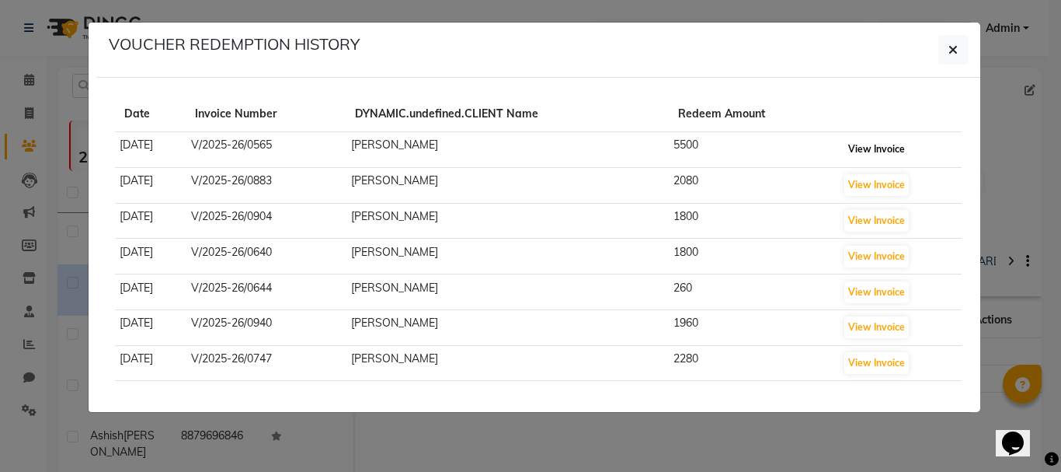
click at [862, 146] on button "View Invoice" at bounding box center [876, 149] width 64 height 22
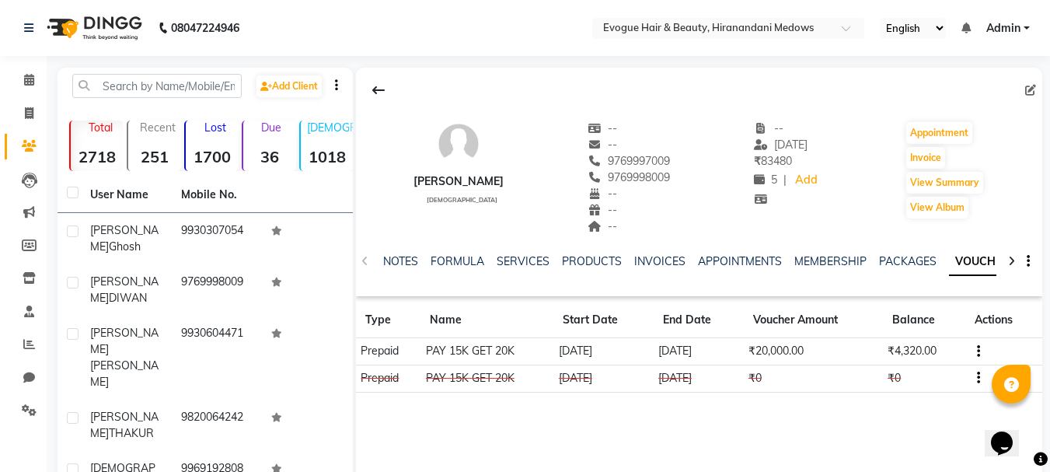
click at [980, 347] on td at bounding box center [1003, 351] width 77 height 27
click at [974, 350] on button "button" at bounding box center [974, 351] width 9 height 16
click at [917, 327] on td "Redemption History" at bounding box center [905, 331] width 97 height 18
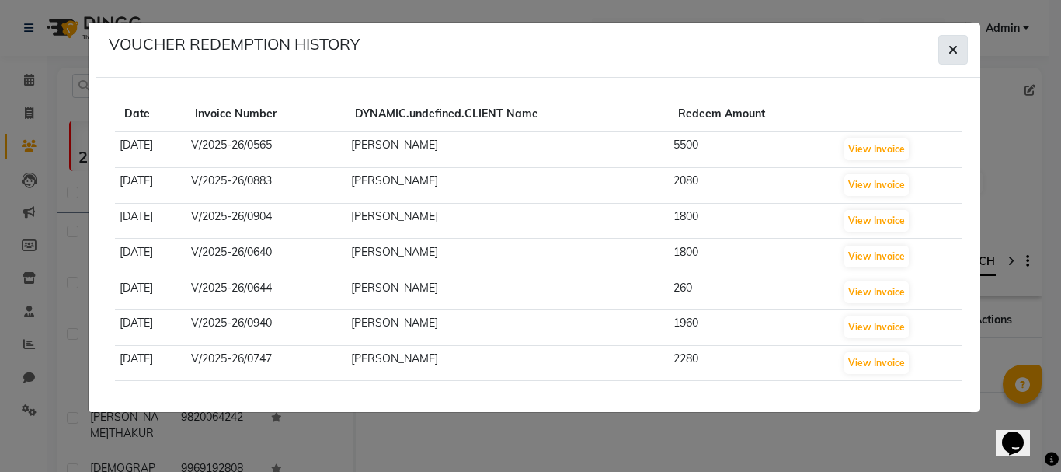
click at [965, 41] on button "button" at bounding box center [953, 50] width 30 height 30
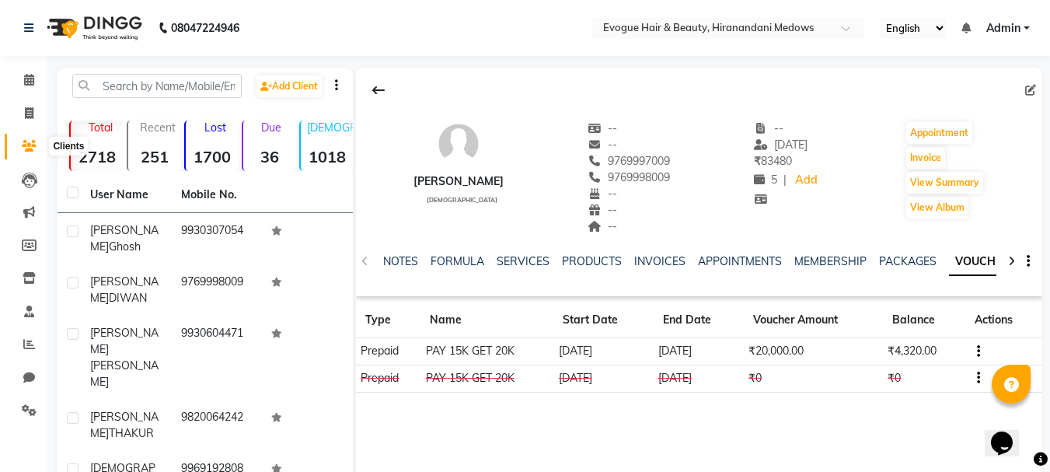
click at [33, 144] on icon at bounding box center [29, 146] width 15 height 12
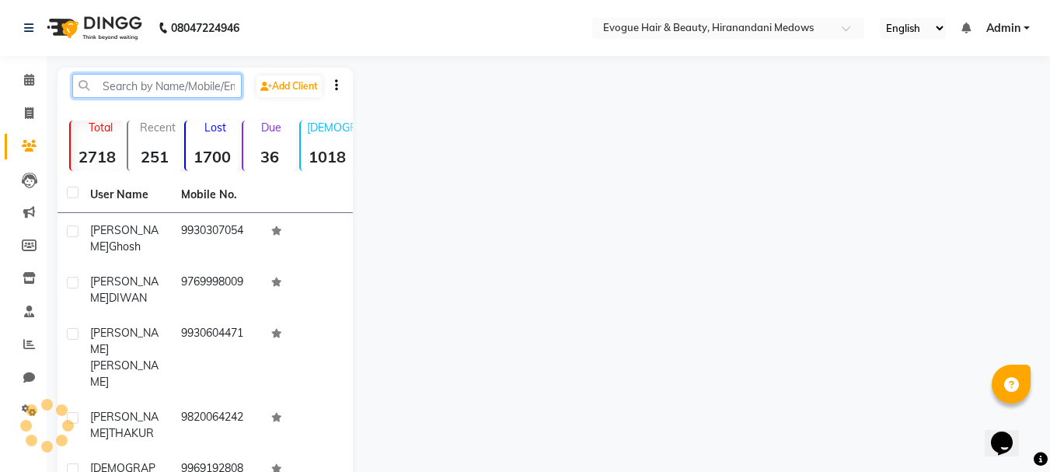
click at [162, 91] on input "text" at bounding box center [156, 86] width 169 height 24
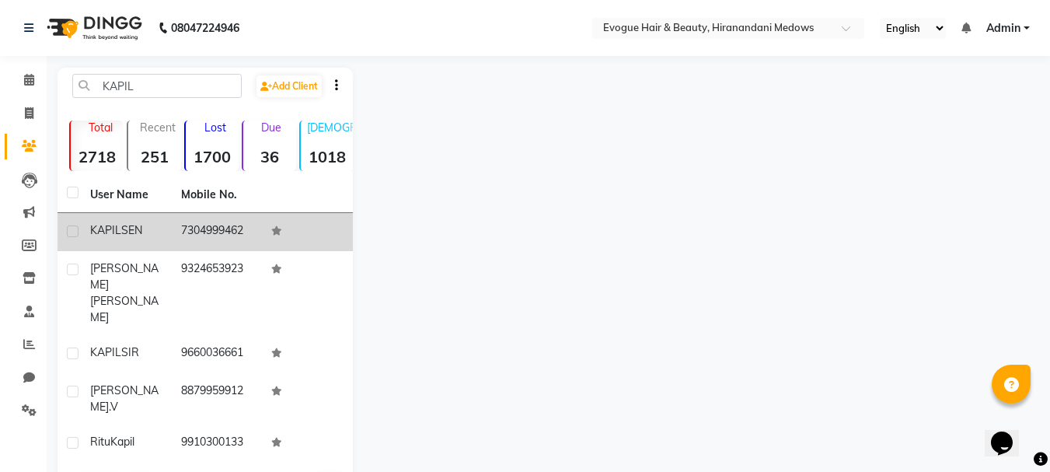
click at [138, 221] on td "KAPIL SEN" at bounding box center [126, 232] width 91 height 38
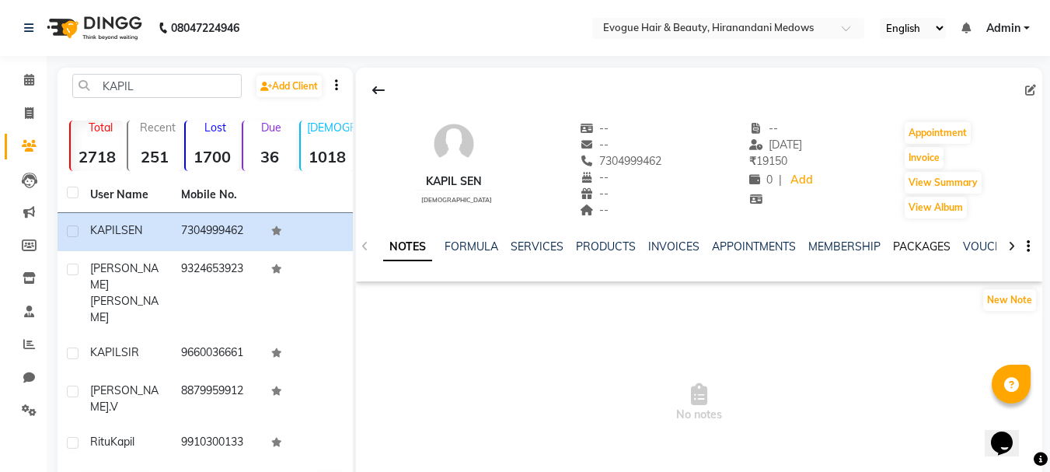
click at [927, 249] on link "PACKAGES" at bounding box center [921, 246] width 57 height 14
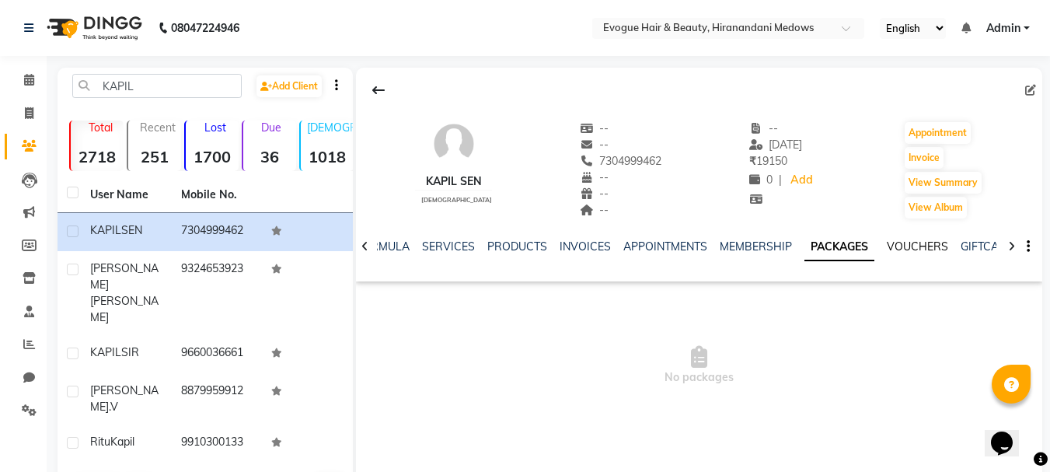
click at [927, 249] on link "VOUCHERS" at bounding box center [916, 246] width 61 height 14
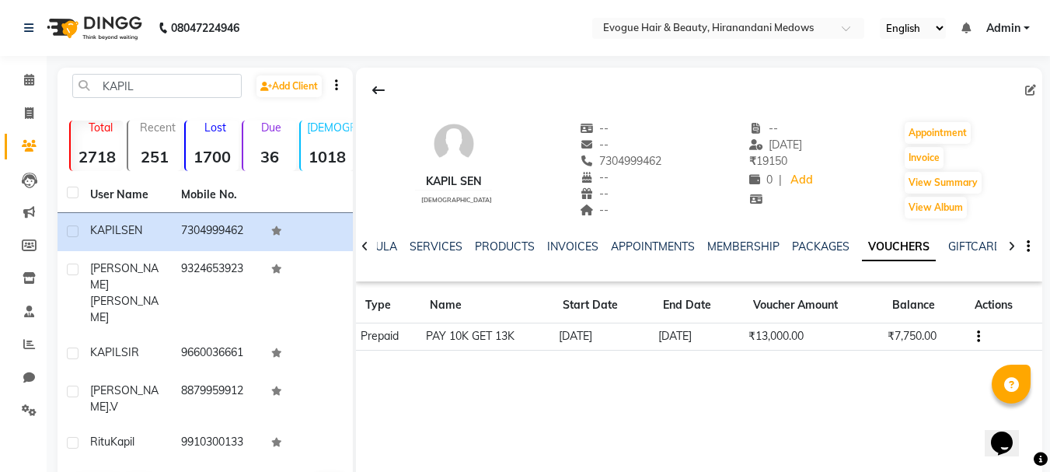
click at [978, 337] on icon "button" at bounding box center [978, 336] width 3 height 1
click at [916, 317] on td "Redemption History" at bounding box center [905, 317] width 97 height 18
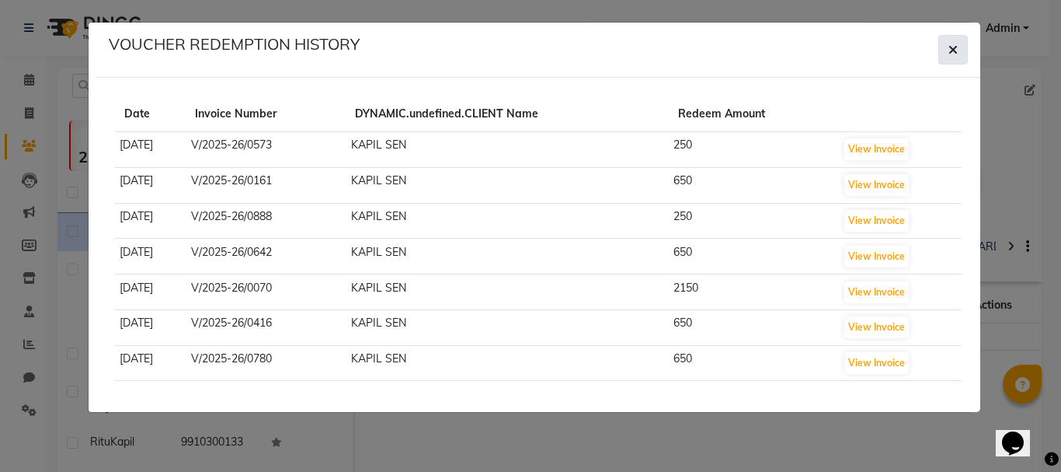
click at [951, 49] on icon "button" at bounding box center [953, 50] width 9 height 12
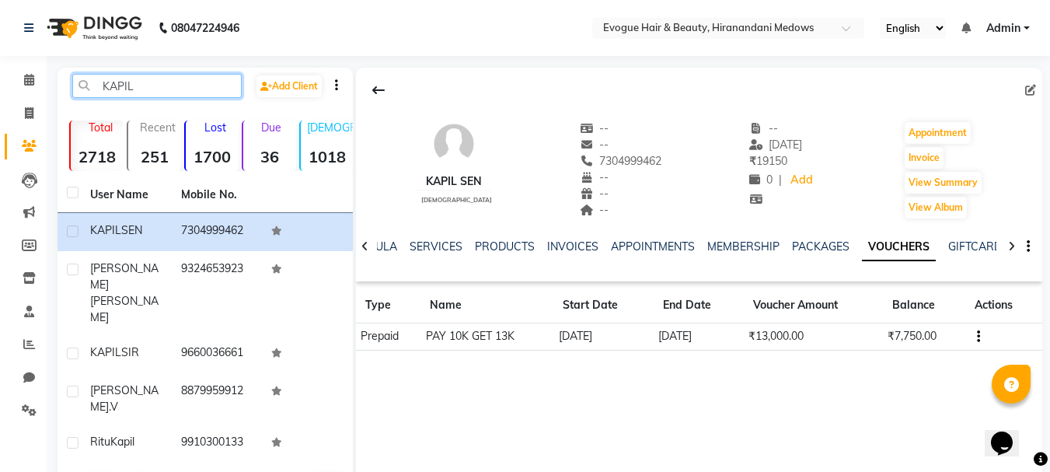
click at [213, 88] on input "KAPIL" at bounding box center [156, 86] width 169 height 24
type input "K"
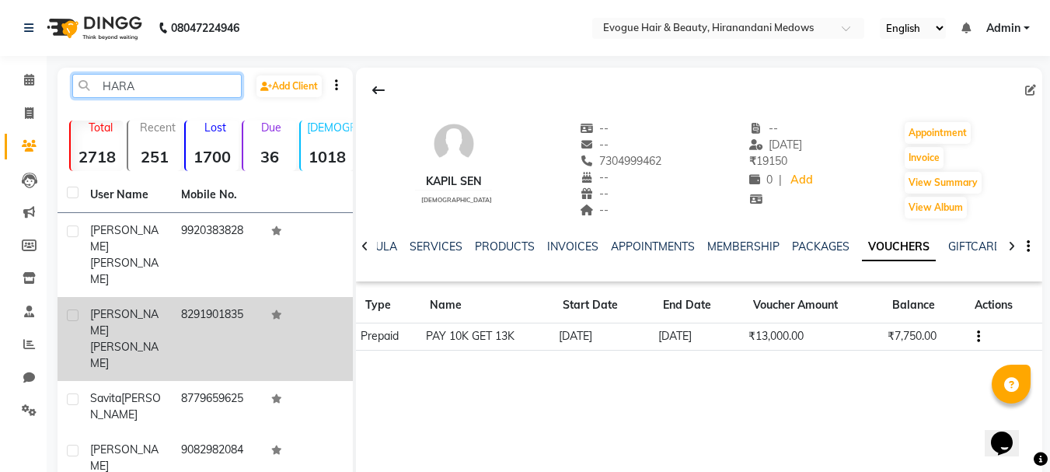
type input "HARA"
click at [193, 305] on td "8291901835" at bounding box center [217, 339] width 91 height 84
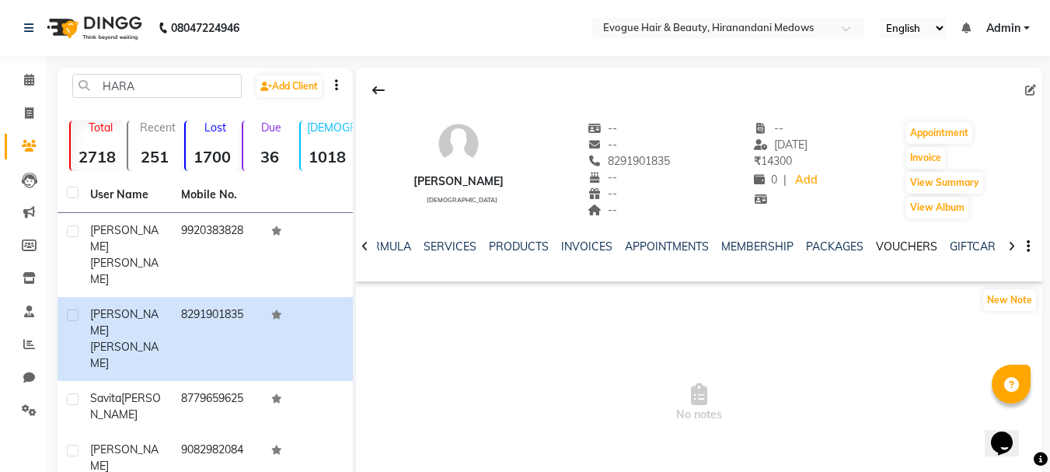
click at [923, 244] on link "VOUCHERS" at bounding box center [906, 246] width 61 height 14
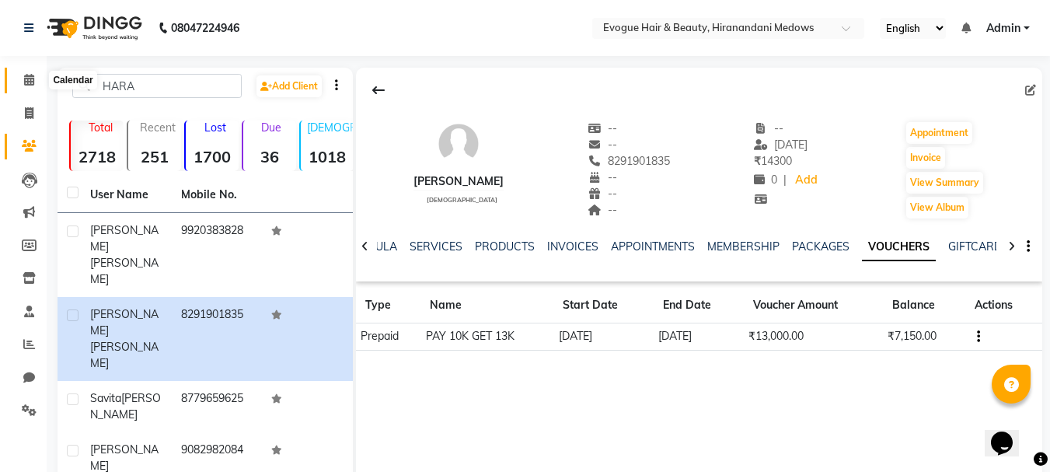
click at [25, 78] on icon at bounding box center [29, 80] width 10 height 12
